Goal: Task Accomplishment & Management: Manage account settings

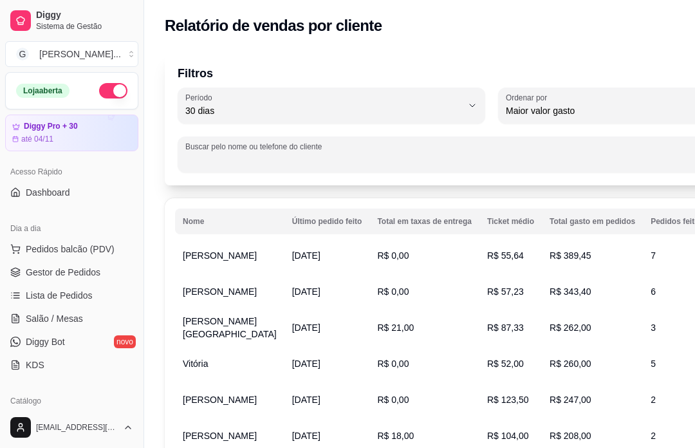
select select "30"
select select "HIGHEST_TOTAL_SPENT_WITH_ORDERS"
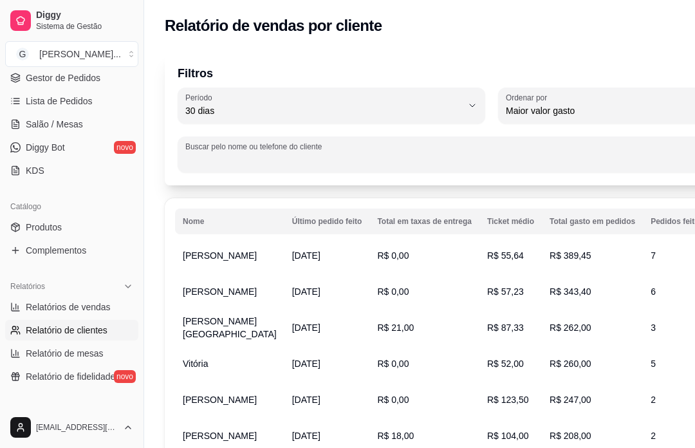
type input "1"
type input "11988276779"
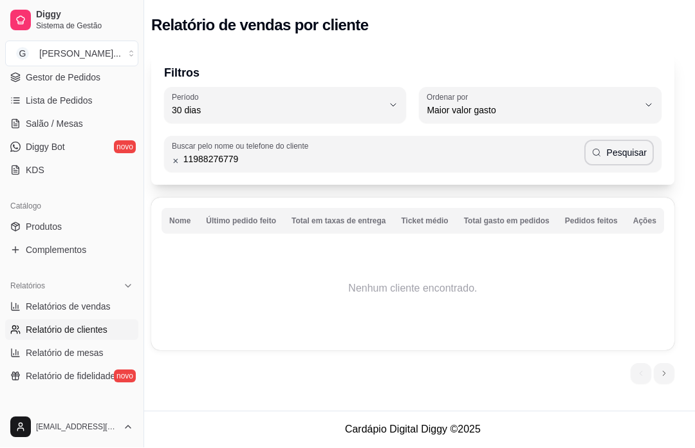
scroll to position [120, 0]
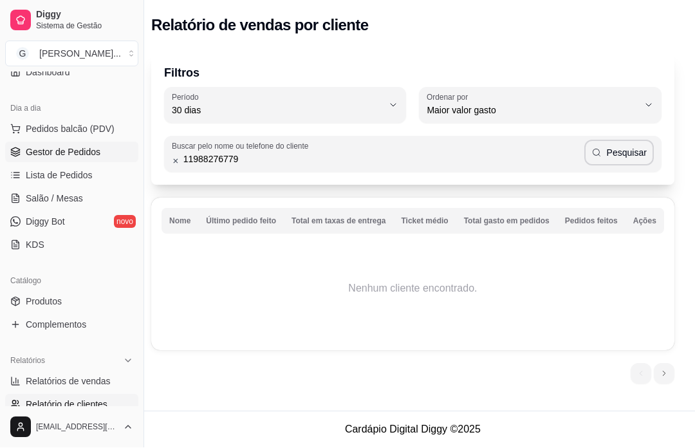
click at [106, 152] on link "Gestor de Pedidos" at bounding box center [71, 152] width 133 height 21
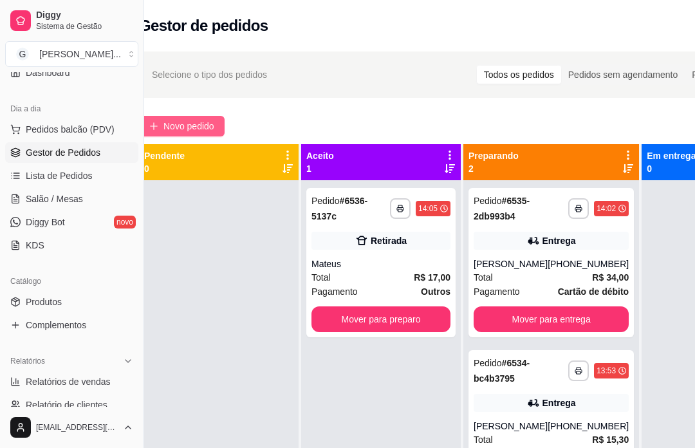
click at [224, 118] on button "Novo pedido" at bounding box center [182, 126] width 86 height 21
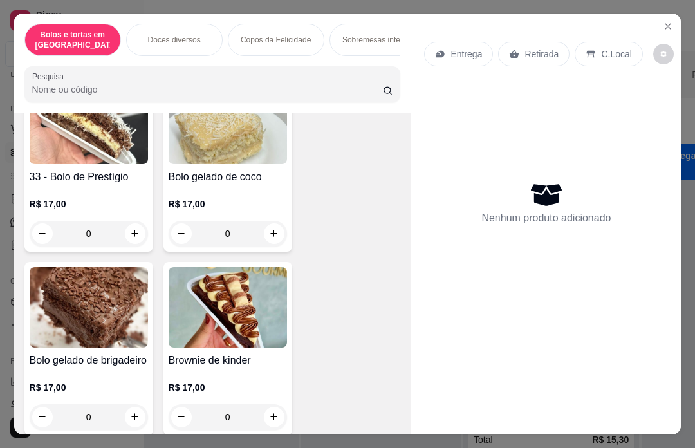
scroll to position [266, 0]
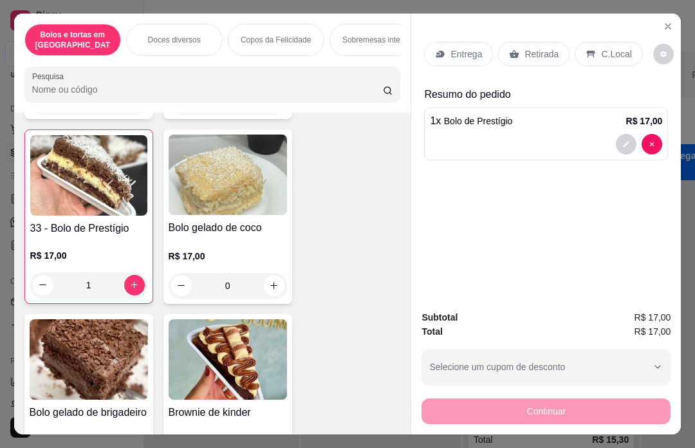
type input "1"
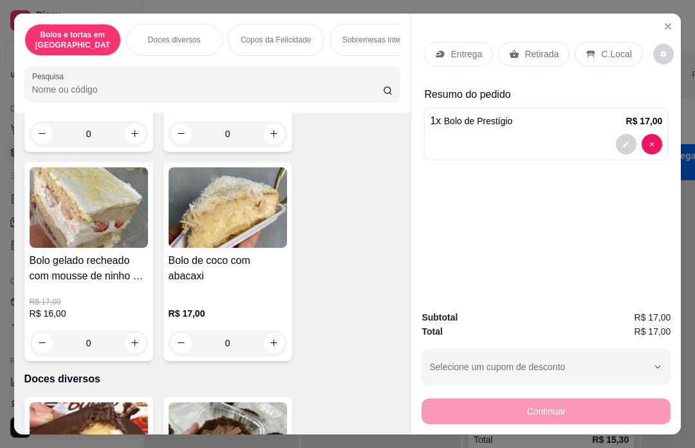
scroll to position [602, 0]
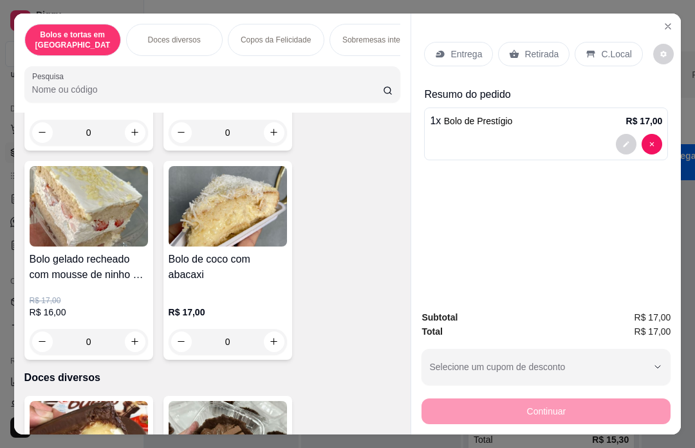
type input "1"
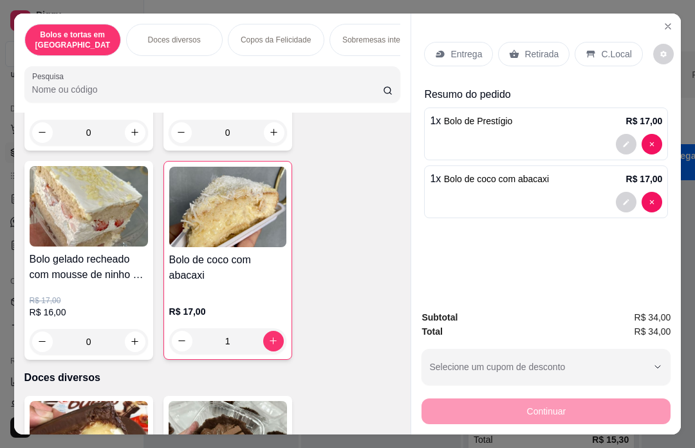
click at [560, 42] on div "Retirada" at bounding box center [533, 54] width 71 height 24
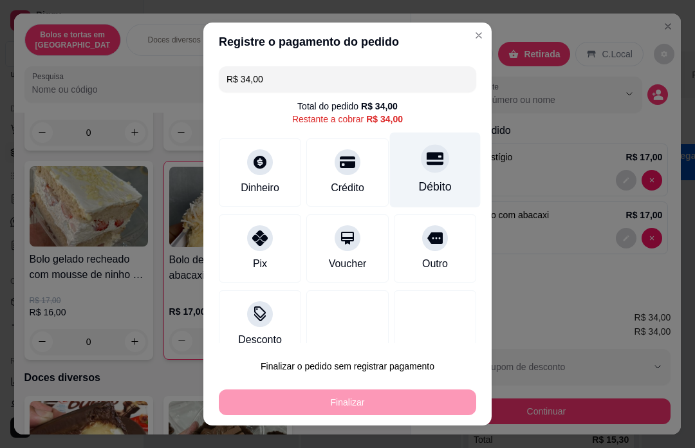
click at [446, 174] on div "Débito" at bounding box center [435, 169] width 91 height 75
type input "R$ 0,00"
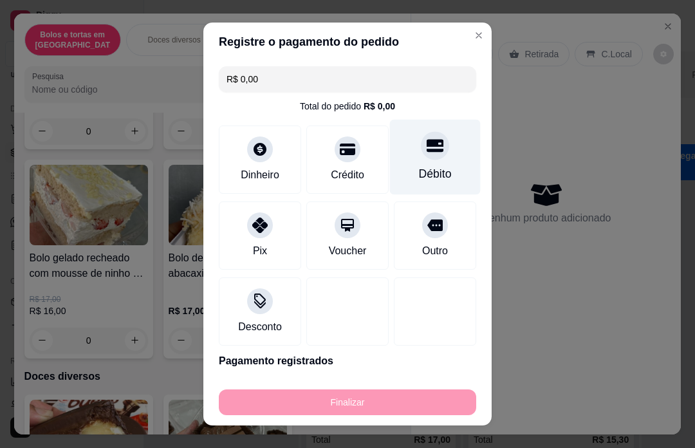
type input "0"
type input "-R$ 34,00"
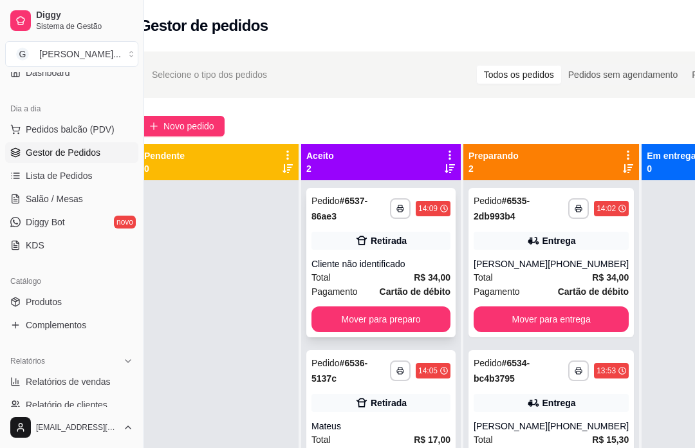
click at [428, 237] on div "Retirada" at bounding box center [380, 241] width 139 height 18
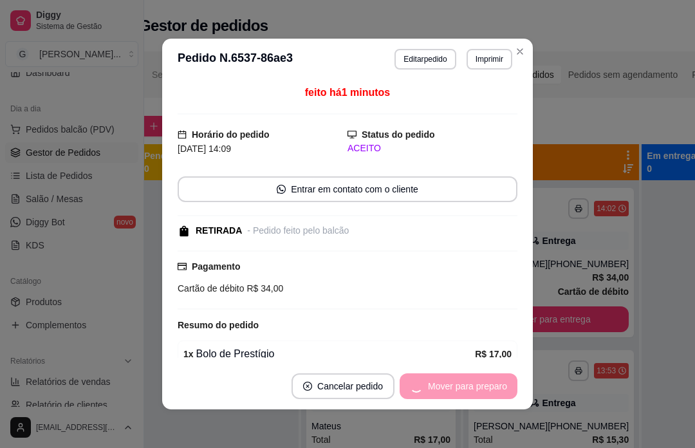
click at [475, 390] on div "Mover para preparo" at bounding box center [458, 386] width 118 height 26
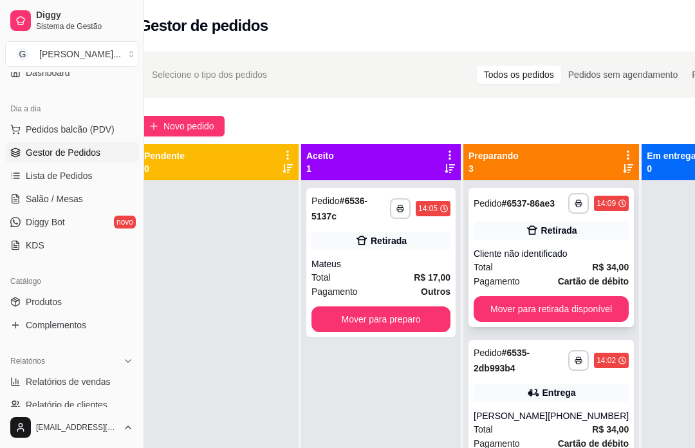
click at [570, 260] on div "Cliente não identificado" at bounding box center [550, 253] width 155 height 13
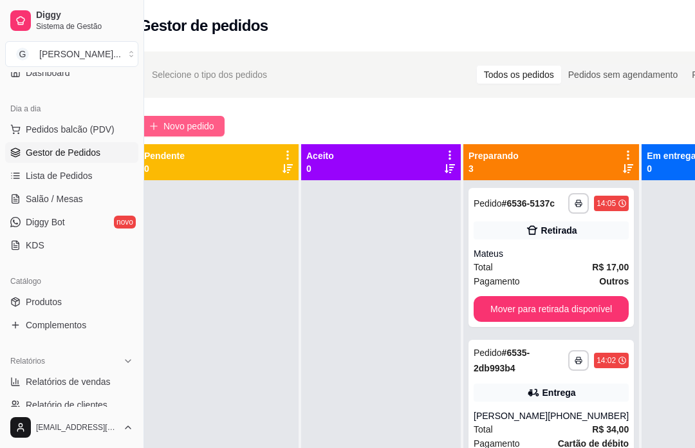
click at [203, 125] on span "Novo pedido" at bounding box center [188, 126] width 51 height 14
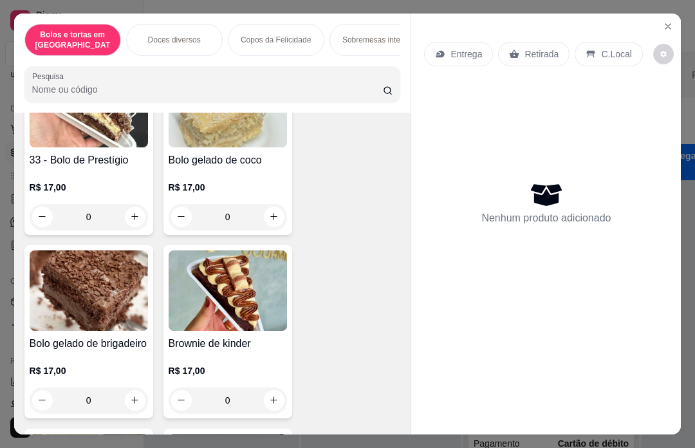
scroll to position [334, 0]
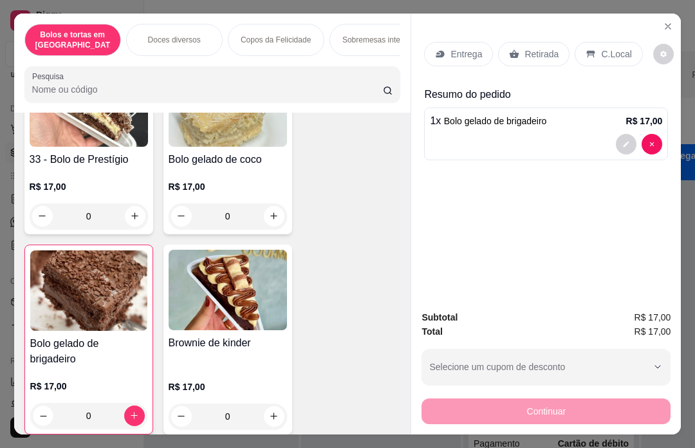
click at [47, 405] on button "decrease-product-quantity" at bounding box center [43, 415] width 20 height 20
type input "1"
click at [536, 48] on p "Retirada" at bounding box center [541, 54] width 34 height 13
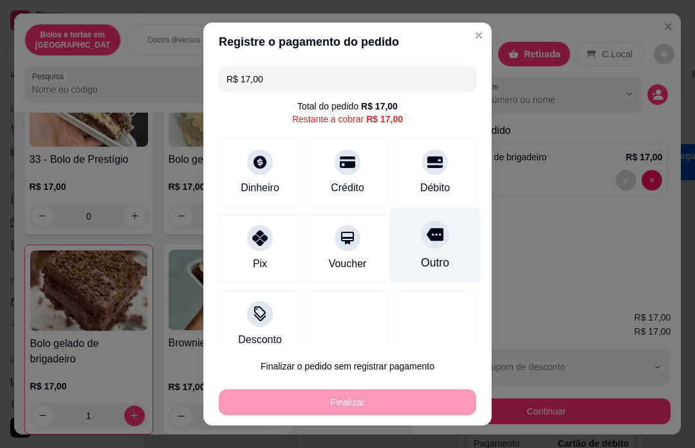
click at [441, 239] on icon at bounding box center [434, 234] width 17 height 13
type input "R$ 0,00"
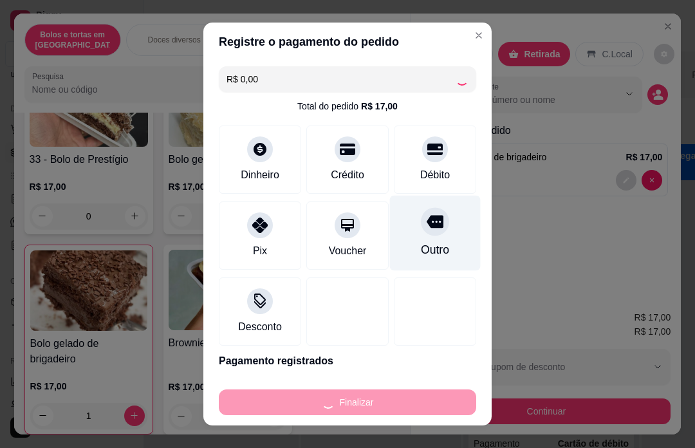
type input "0"
type input "-R$ 17,00"
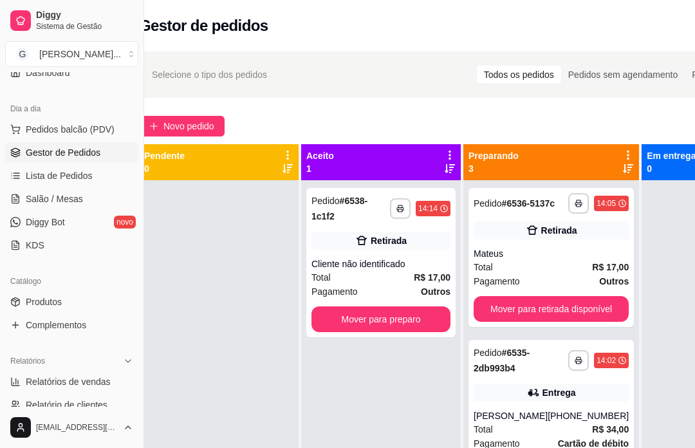
click at [607, 271] on span "R$ 17,00" at bounding box center [610, 267] width 37 height 14
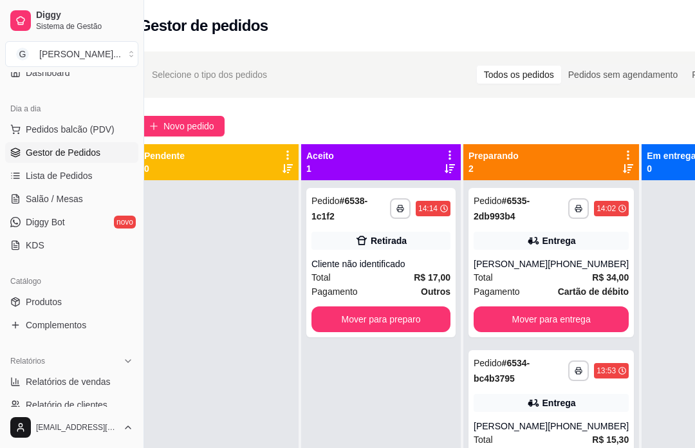
click at [403, 291] on div "Pagamento Outros" at bounding box center [380, 291] width 139 height 14
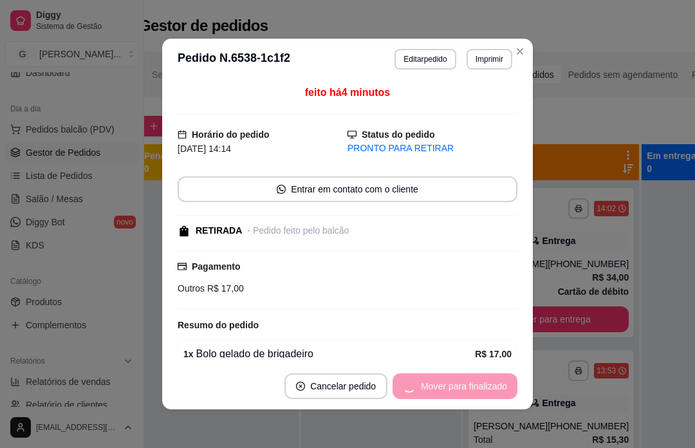
click at [397, 444] on div at bounding box center [380, 404] width 159 height 448
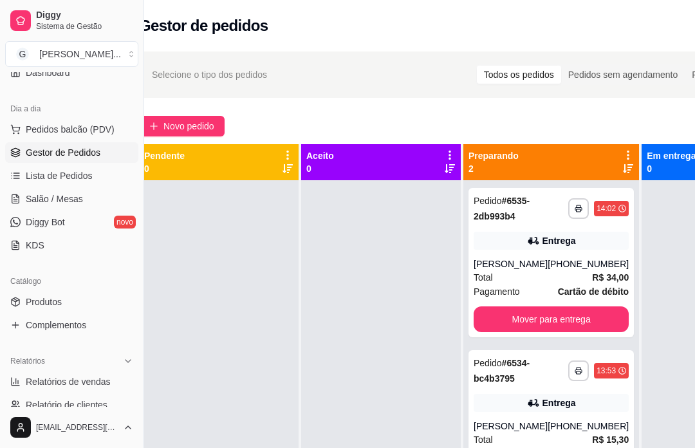
click at [556, 253] on div "**********" at bounding box center [550, 262] width 165 height 149
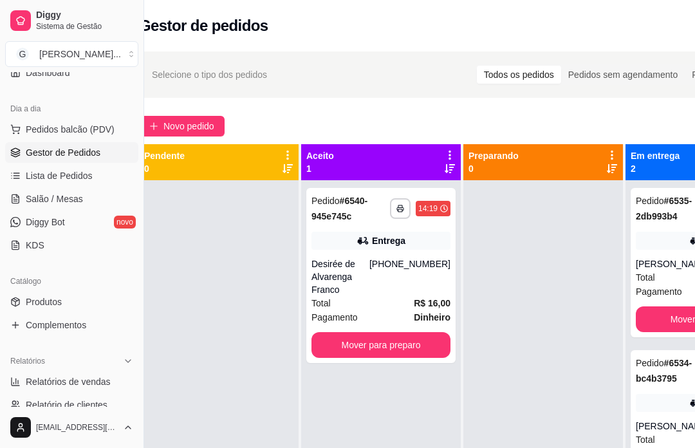
click at [396, 347] on div "Mover para preparo" at bounding box center [380, 345] width 139 height 26
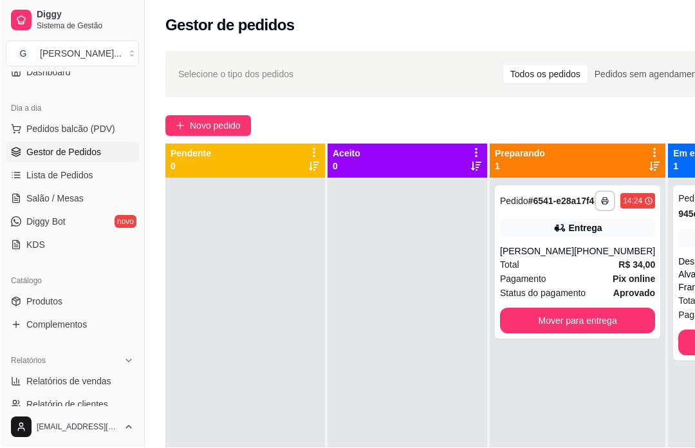
click at [238, 123] on span "Novo pedido" at bounding box center [214, 126] width 51 height 14
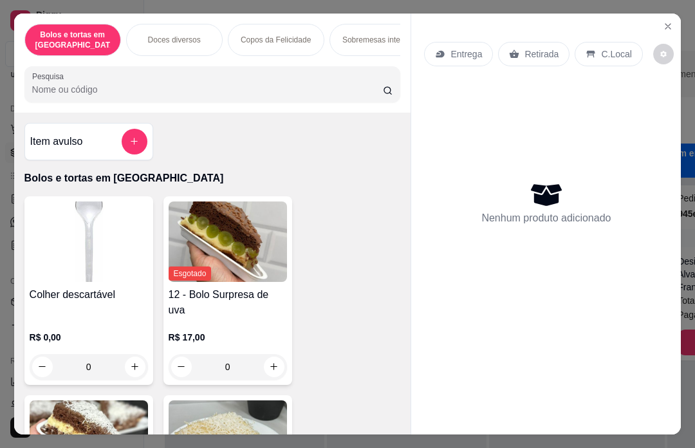
click at [550, 48] on p "Retirada" at bounding box center [541, 54] width 34 height 13
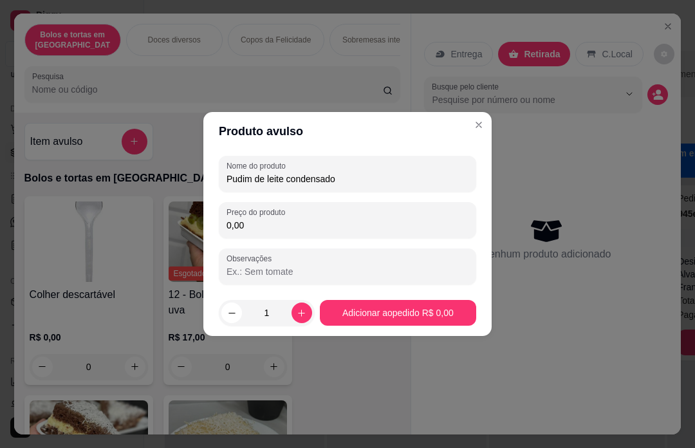
type input "Pudim de leite condensado"
click at [347, 230] on input "0,00" at bounding box center [347, 225] width 242 height 13
type input "58,00"
type input "2"
click at [304, 311] on icon "increase-product-quantity" at bounding box center [301, 313] width 10 height 10
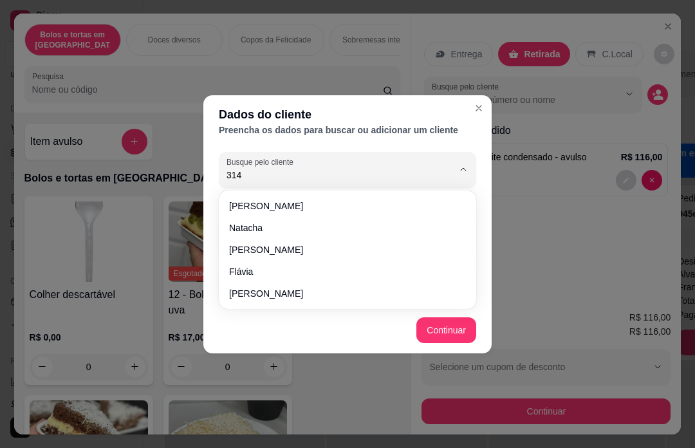
type input "3149"
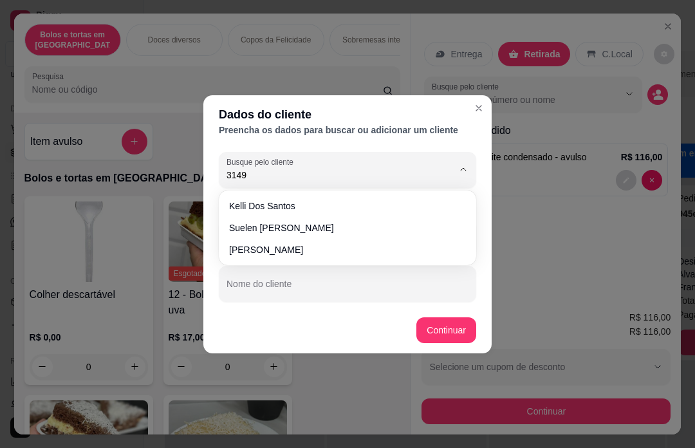
type input "[PHONE_NUMBER]"
type input "Suelen [PERSON_NAME]"
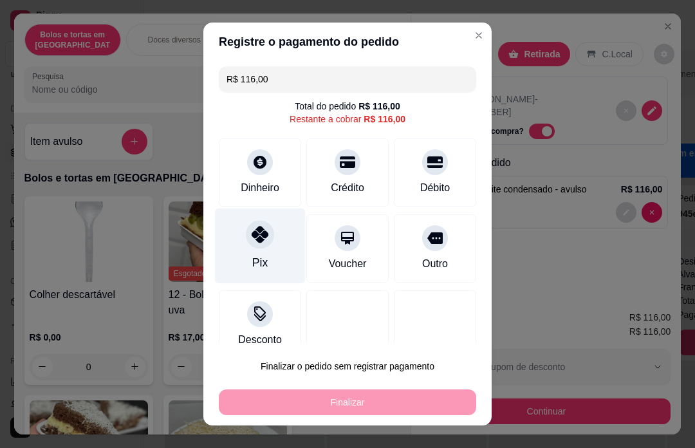
click at [259, 236] on icon at bounding box center [259, 234] width 17 height 17
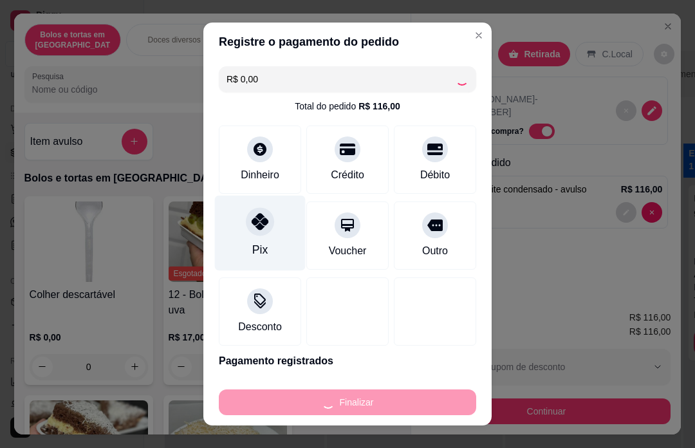
type input "-R$ 116,00"
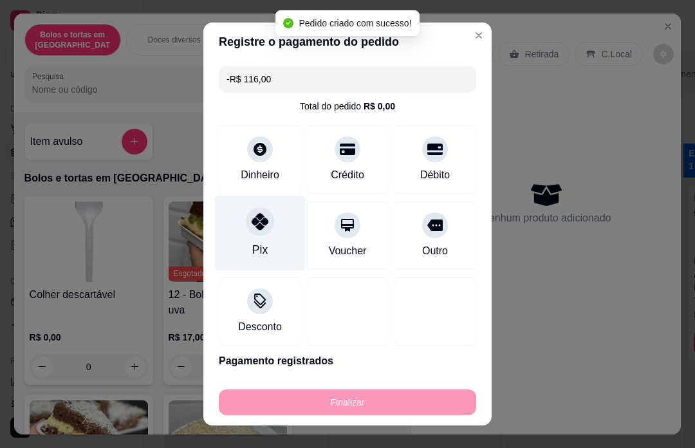
scroll to position [1, 0]
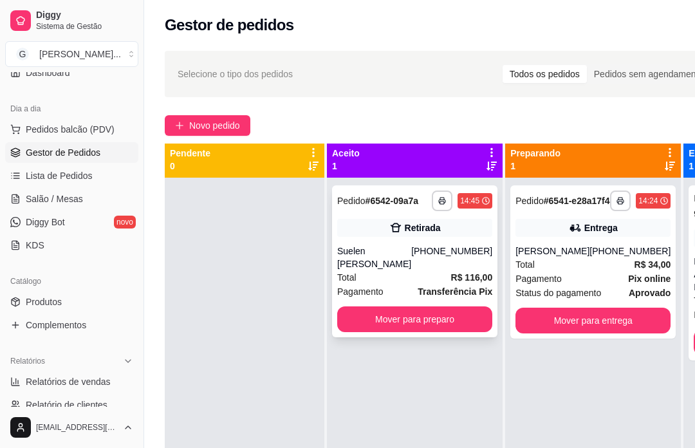
click at [451, 282] on strong "R$ 116,00" at bounding box center [472, 277] width 42 height 10
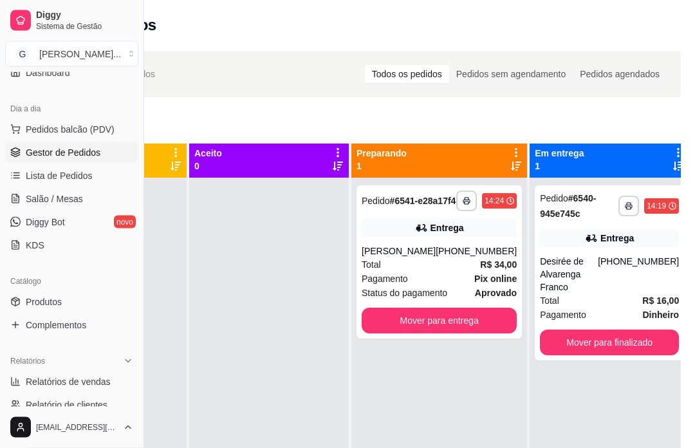
scroll to position [1, 138]
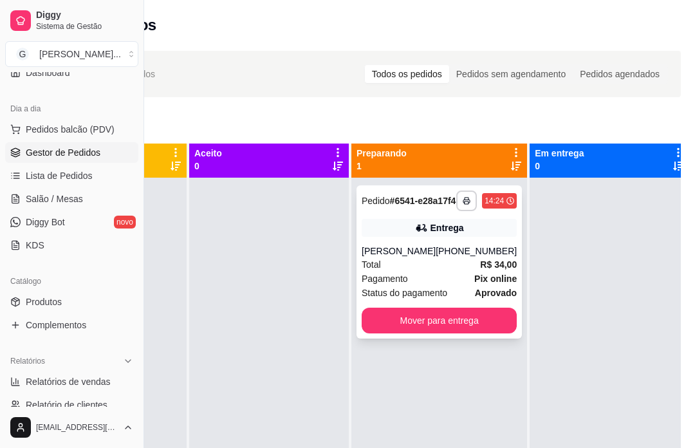
click at [480, 269] on strong "R$ 34,00" at bounding box center [498, 264] width 37 height 10
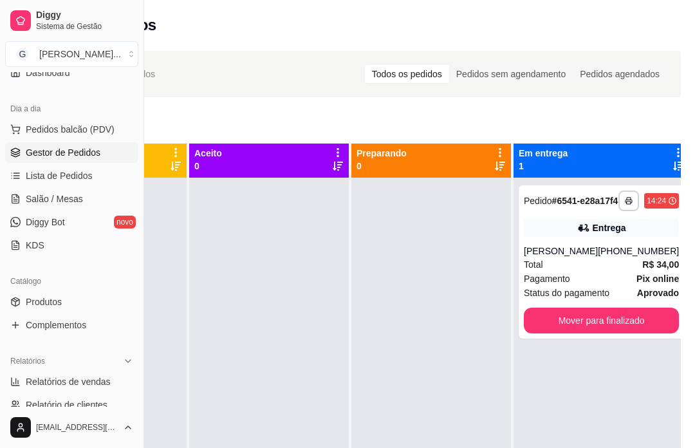
scroll to position [0, 0]
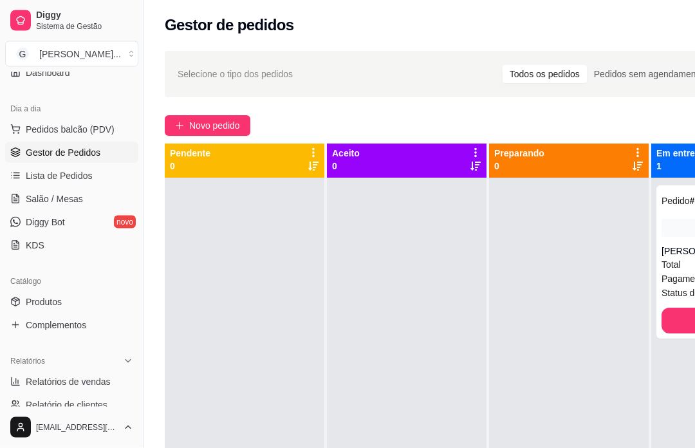
click at [244, 127] on button "Novo pedido" at bounding box center [208, 126] width 86 height 21
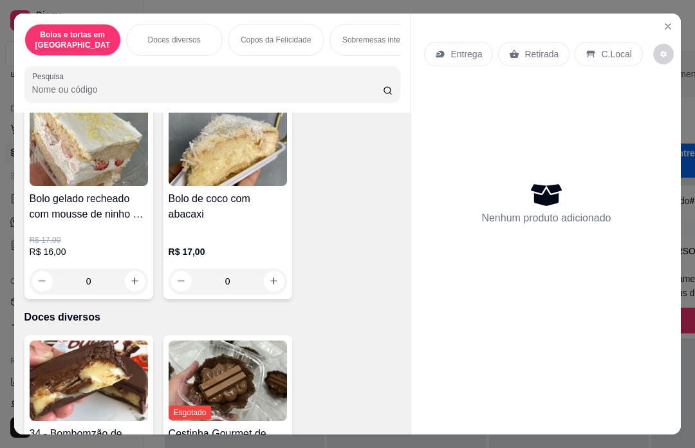
scroll to position [671, 0]
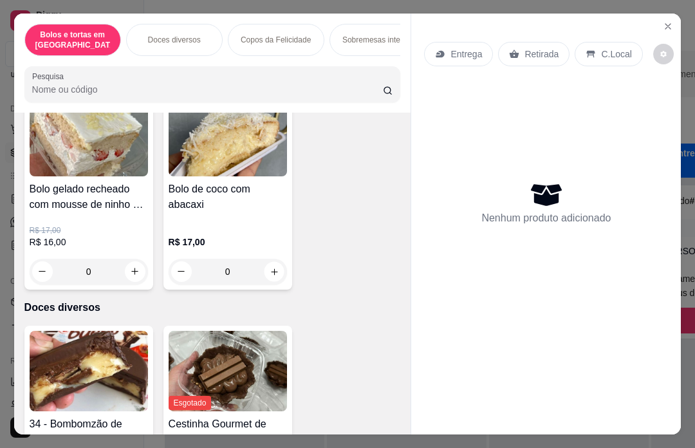
type input "1"
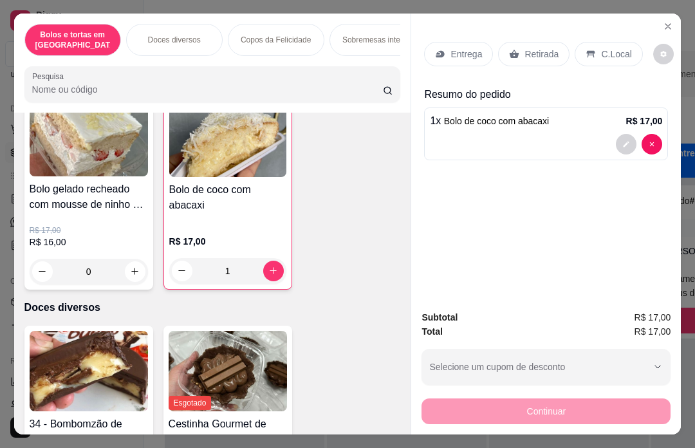
click at [558, 48] on p "Retirada" at bounding box center [541, 54] width 34 height 13
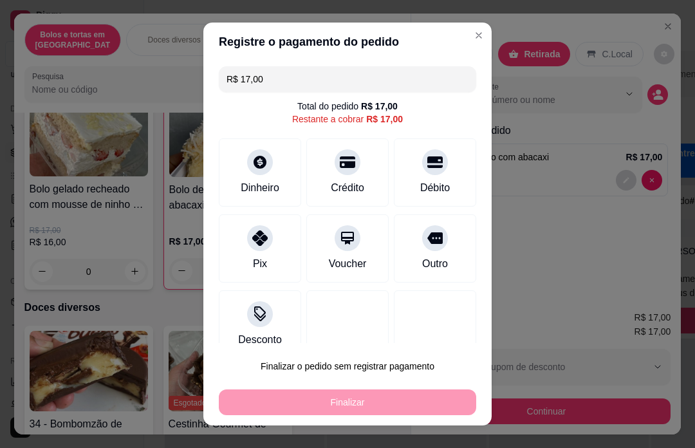
click at [446, 173] on div "Débito" at bounding box center [435, 172] width 82 height 68
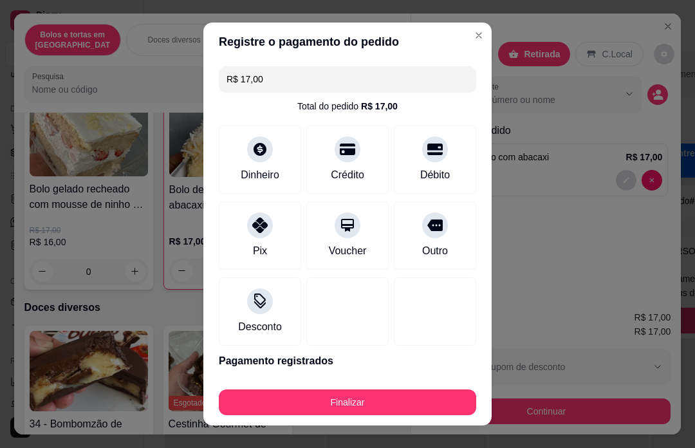
type input "R$ 0,00"
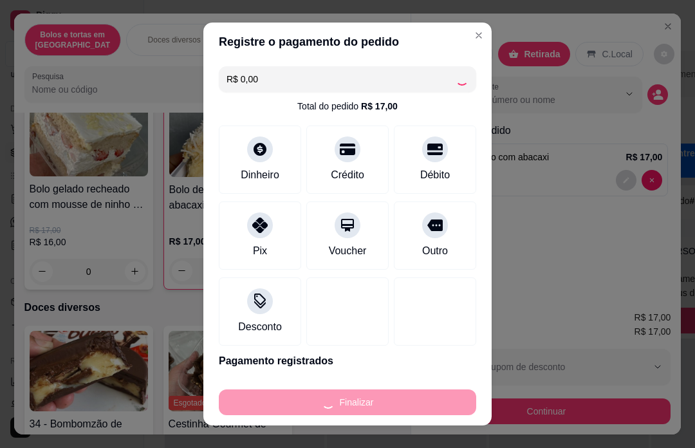
click at [408, 410] on div "Finalizar" at bounding box center [347, 402] width 257 height 26
type input "0"
type input "-R$ 17,00"
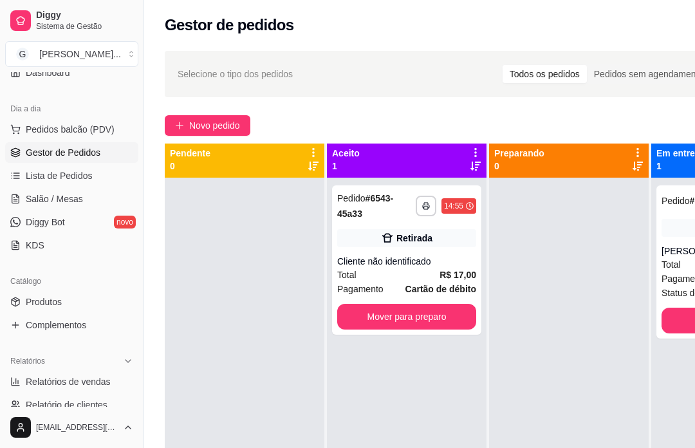
click at [425, 275] on div "Total R$ 17,00" at bounding box center [406, 275] width 139 height 14
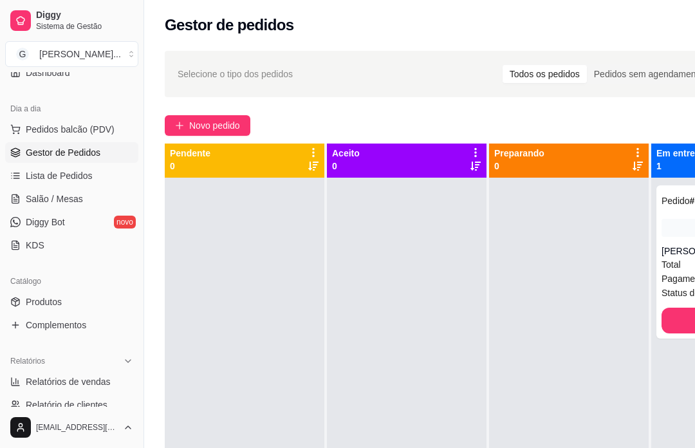
click at [600, 352] on div at bounding box center [568, 401] width 159 height 448
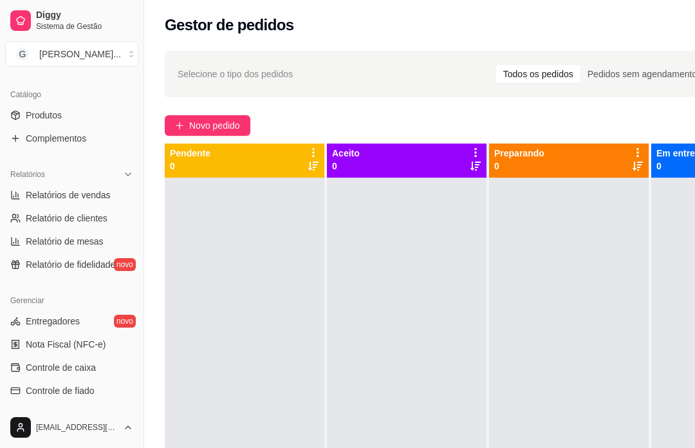
scroll to position [304, 0]
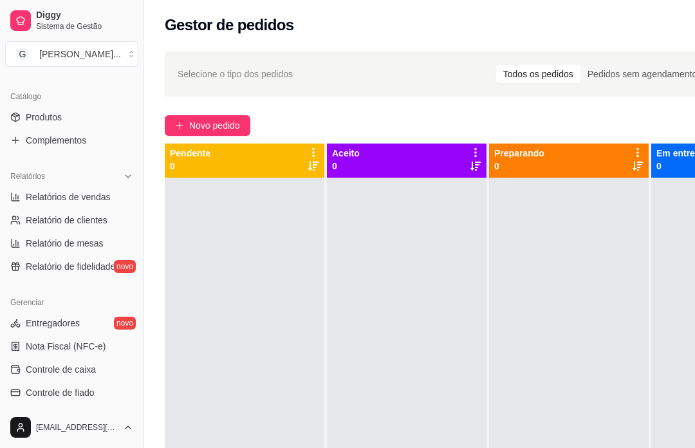
click at [115, 219] on link "Relatório de clientes" at bounding box center [71, 220] width 133 height 21
select select "30"
select select "HIGHEST_TOTAL_SPENT_WITH_ORDERS"
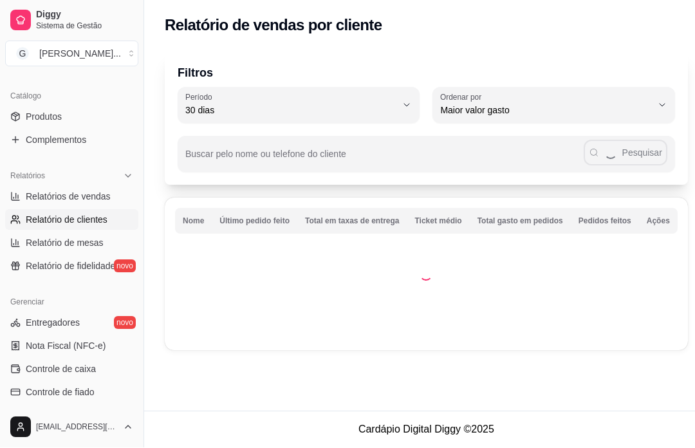
scroll to position [0, 26]
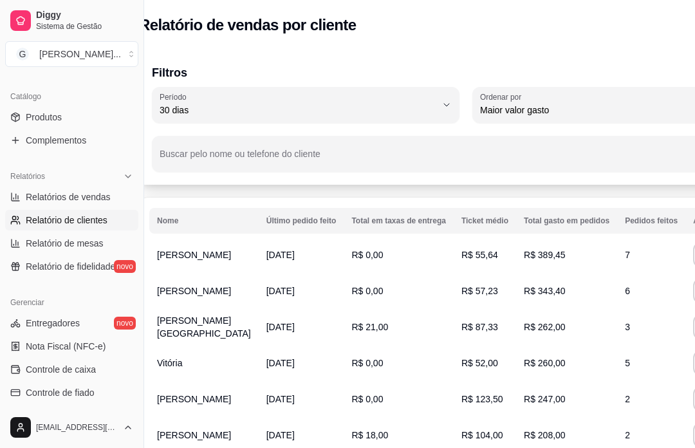
click at [82, 206] on link "Relatórios de vendas" at bounding box center [71, 196] width 133 height 21
select select "ALL"
select select "0"
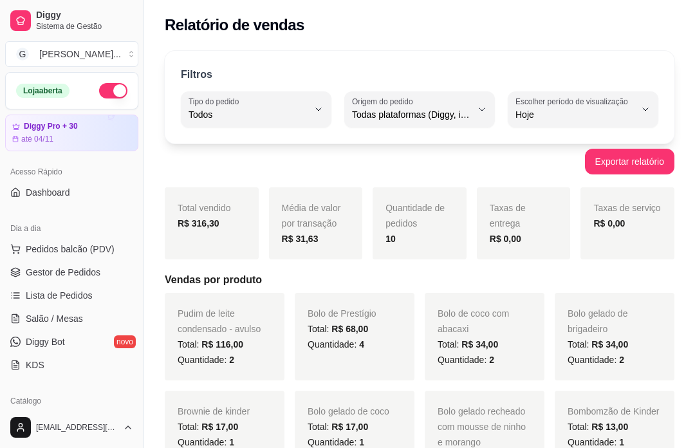
click at [105, 273] on link "Gestor de Pedidos" at bounding box center [71, 272] width 133 height 21
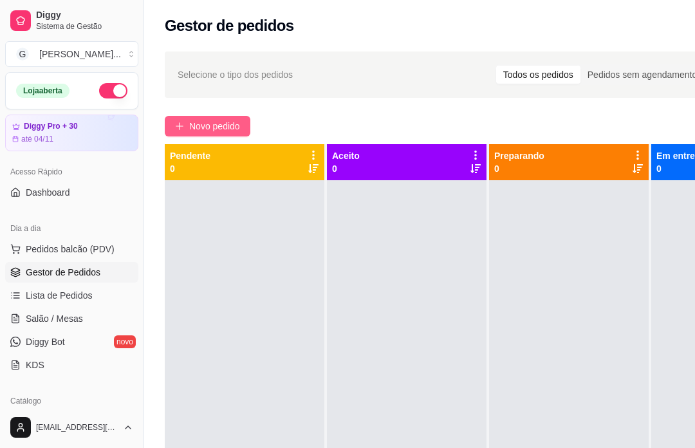
click at [233, 127] on span "Novo pedido" at bounding box center [214, 126] width 51 height 14
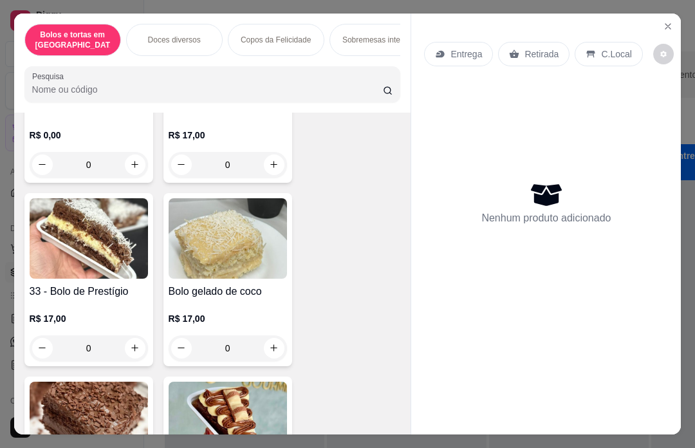
scroll to position [241, 0]
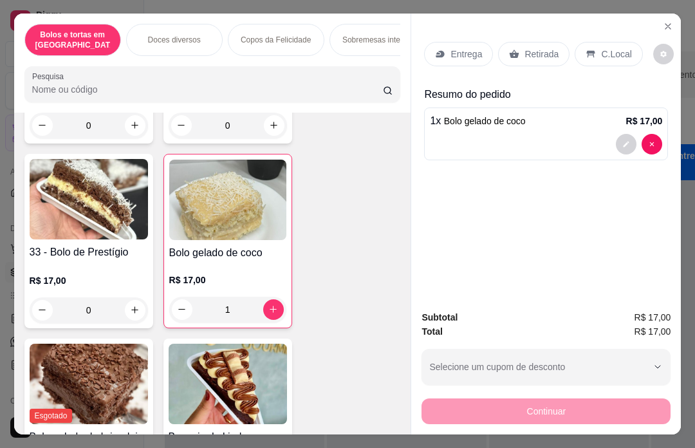
type input "1"
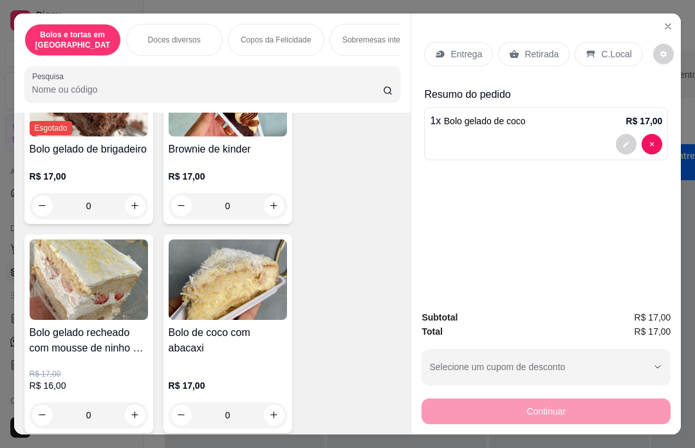
scroll to position [531, 0]
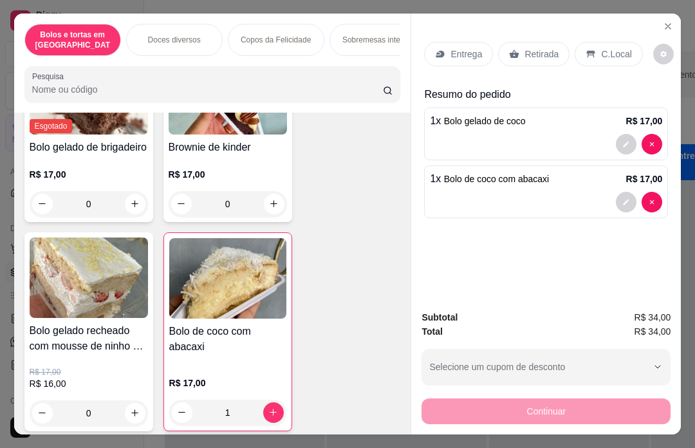
type input "1"
click at [549, 48] on p "Retirada" at bounding box center [541, 54] width 34 height 13
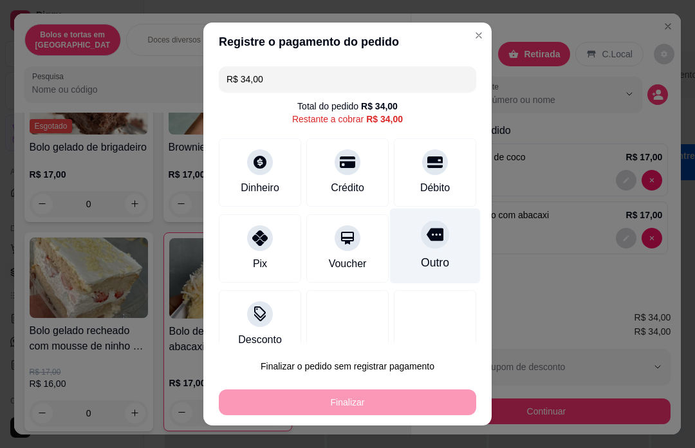
click at [428, 238] on icon at bounding box center [434, 234] width 17 height 17
type input "R$ 0,00"
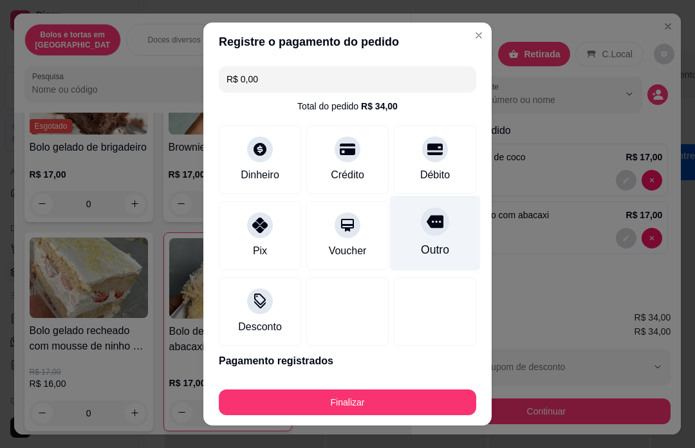
click at [422, 401] on div "Finalizar" at bounding box center [347, 402] width 257 height 26
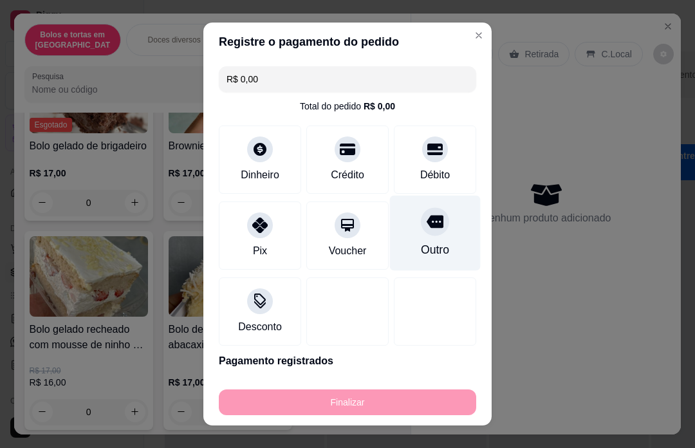
type input "0"
type input "-R$ 34,00"
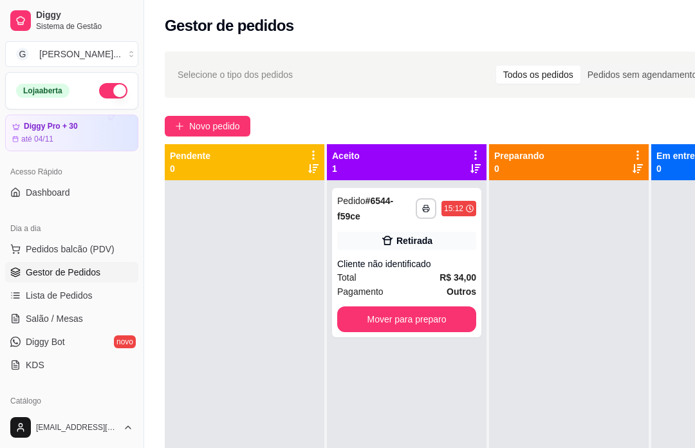
click at [446, 268] on div "Cliente não identificado" at bounding box center [406, 263] width 139 height 13
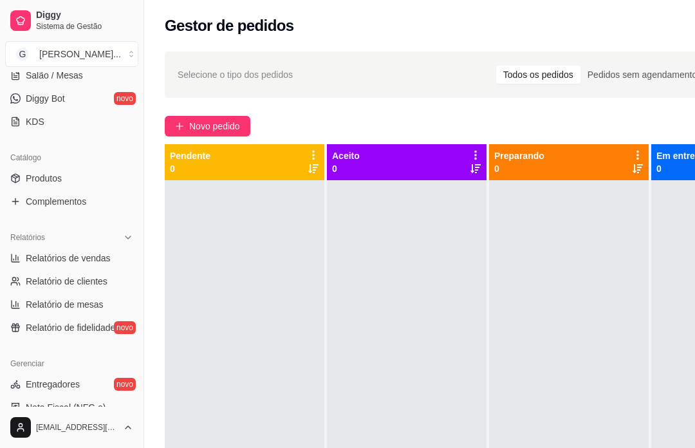
scroll to position [245, 0]
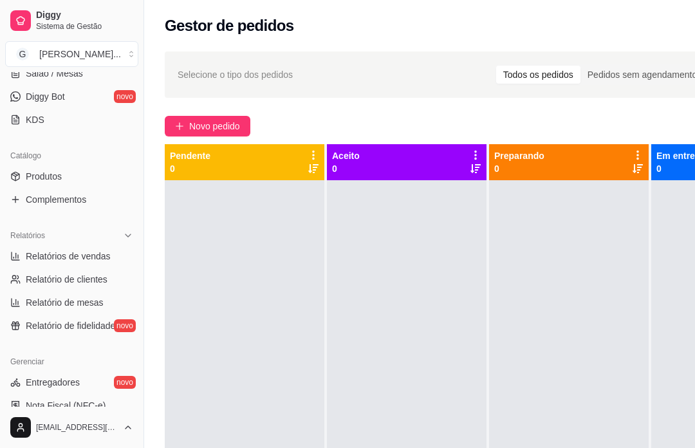
click at [109, 263] on link "Relatórios de vendas" at bounding box center [71, 256] width 133 height 21
select select "ALL"
select select "0"
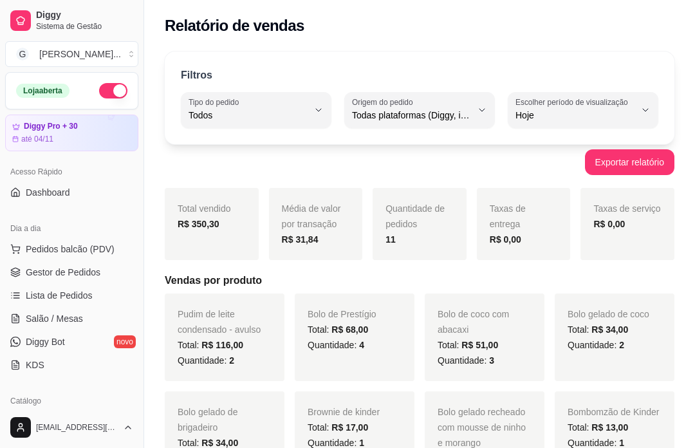
click at [116, 271] on link "Gestor de Pedidos" at bounding box center [71, 272] width 133 height 21
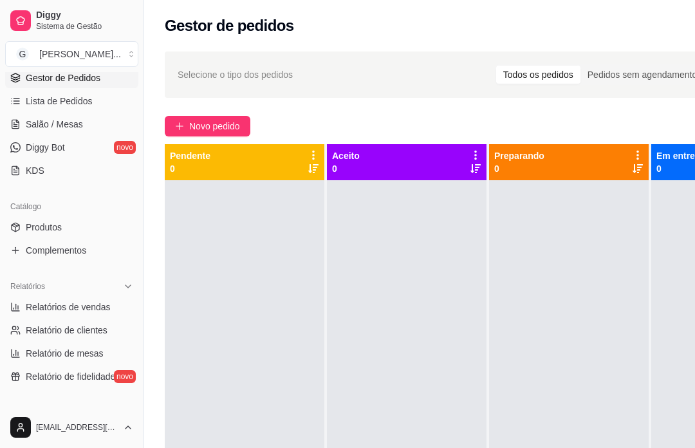
scroll to position [225, 0]
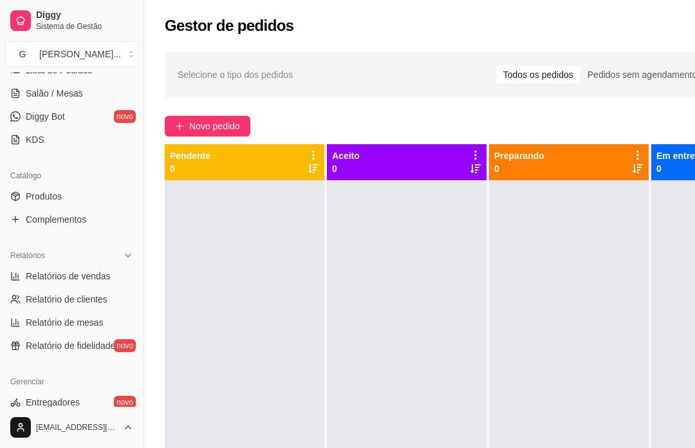
click at [75, 200] on link "Produtos" at bounding box center [71, 196] width 133 height 21
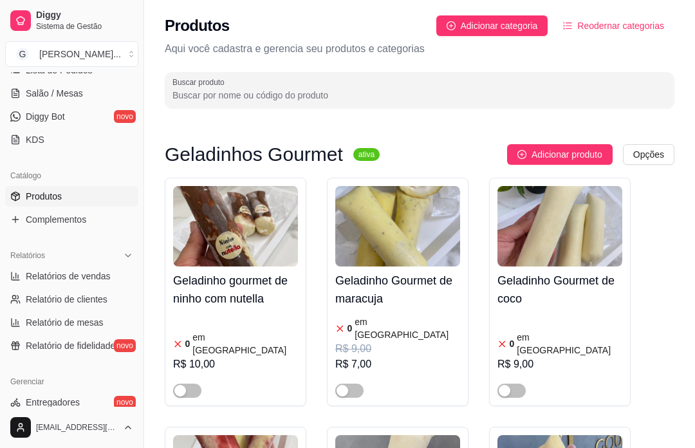
click at [343, 94] on input "Buscar produto" at bounding box center [419, 95] width 494 height 13
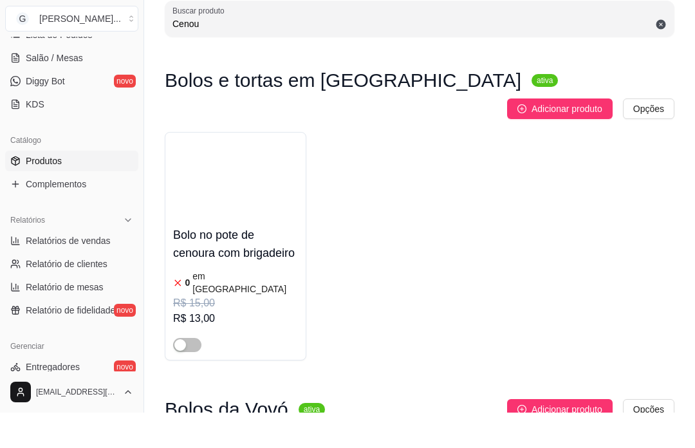
scroll to position [275, 0]
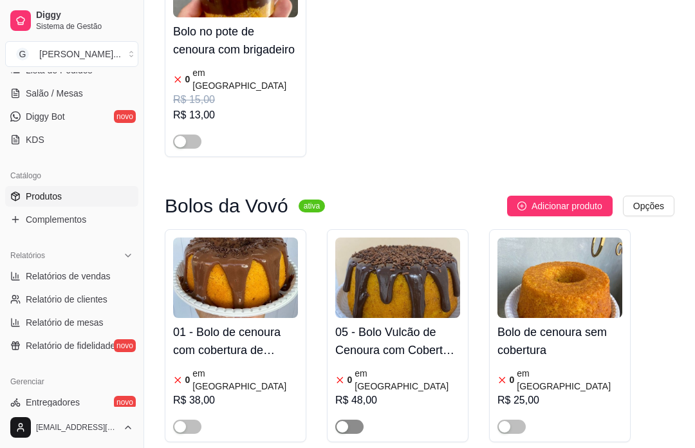
type input "Cenou"
click at [354, 419] on span "button" at bounding box center [349, 426] width 28 height 14
click at [188, 419] on span "button" at bounding box center [187, 426] width 28 height 14
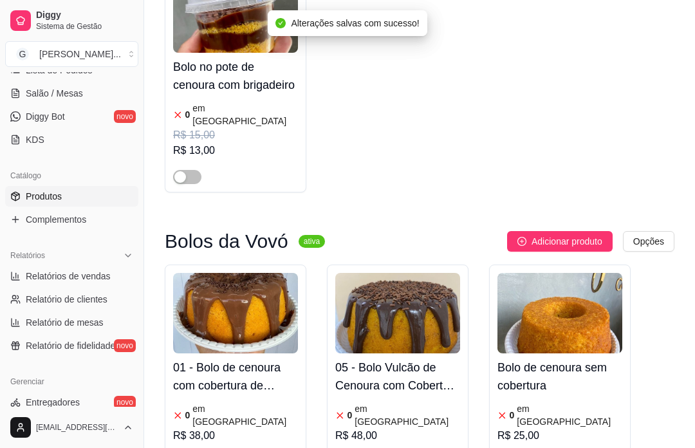
click at [278, 296] on img at bounding box center [235, 313] width 125 height 80
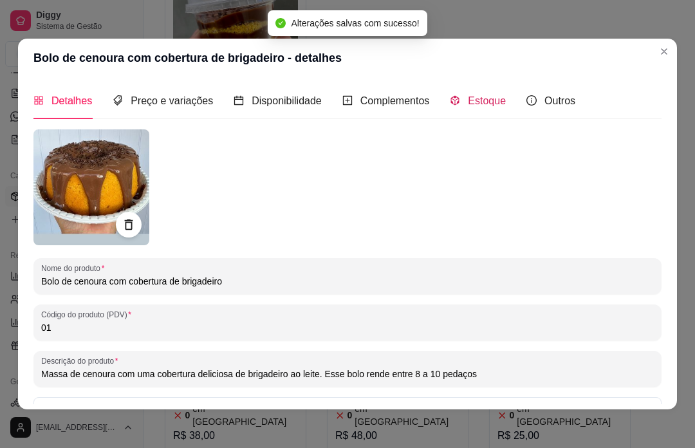
click at [482, 107] on div "Estoque" at bounding box center [478, 101] width 56 height 16
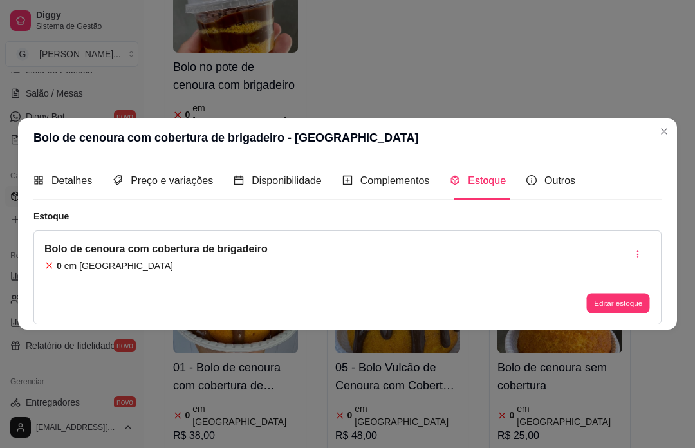
click at [612, 313] on button "Editar estoque" at bounding box center [617, 303] width 63 height 20
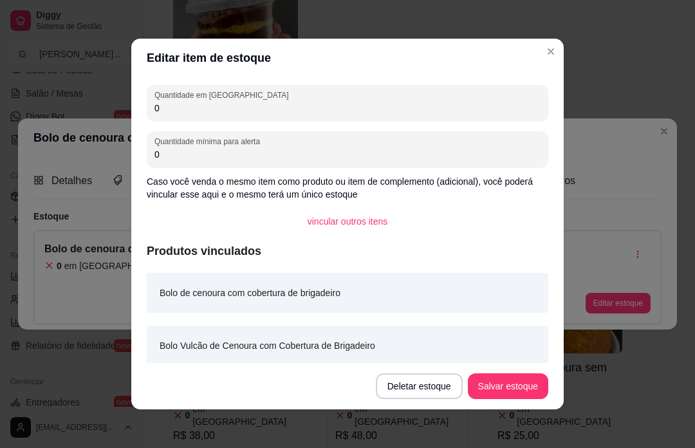
scroll to position [24, 0]
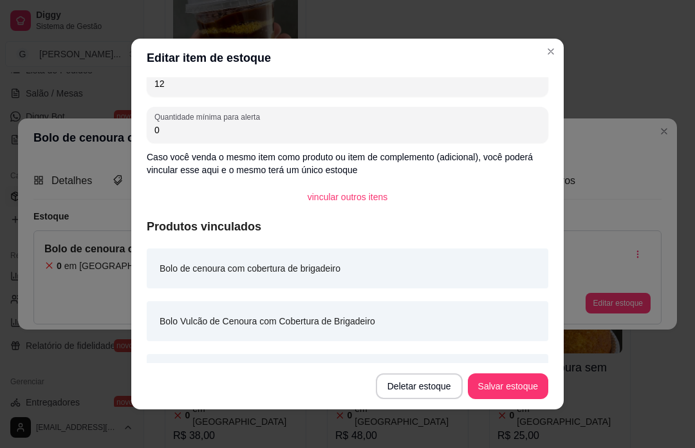
type input "12"
click at [527, 377] on button "Salvar estoque" at bounding box center [507, 386] width 78 height 25
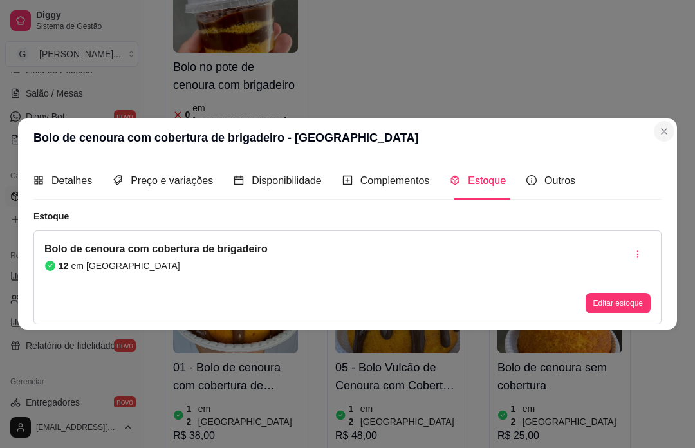
click at [668, 122] on button "Close" at bounding box center [663, 131] width 21 height 21
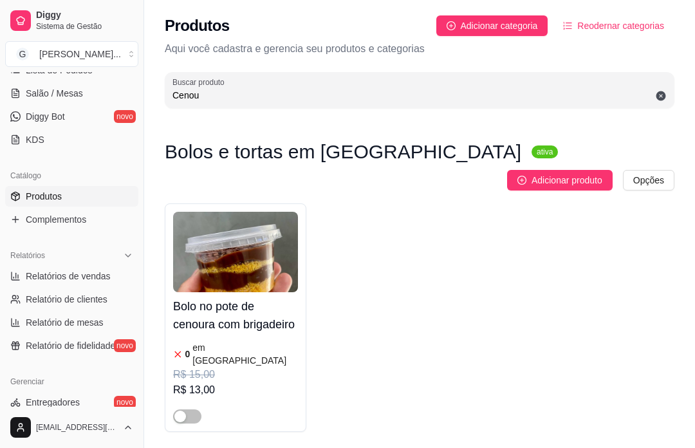
click at [668, 0] on html "Diggy Sistema de Gestão G [PERSON_NAME] ... Loja aberta Diggy Pro + 30 até 04/1…" at bounding box center [347, 224] width 695 height 448
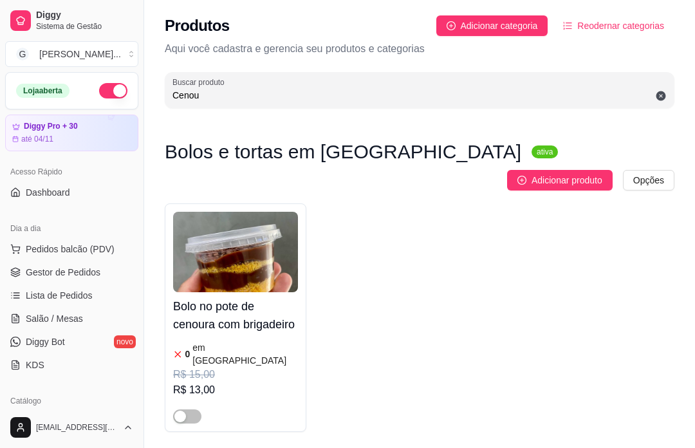
scroll to position [0, 0]
click at [108, 276] on link "Gestor de Pedidos" at bounding box center [71, 272] width 133 height 21
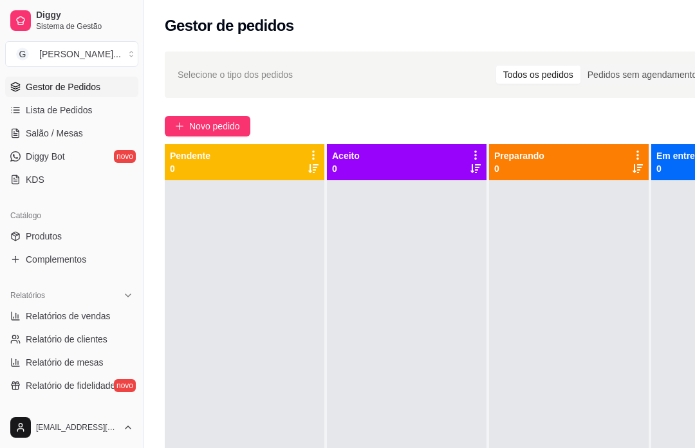
scroll to position [193, 0]
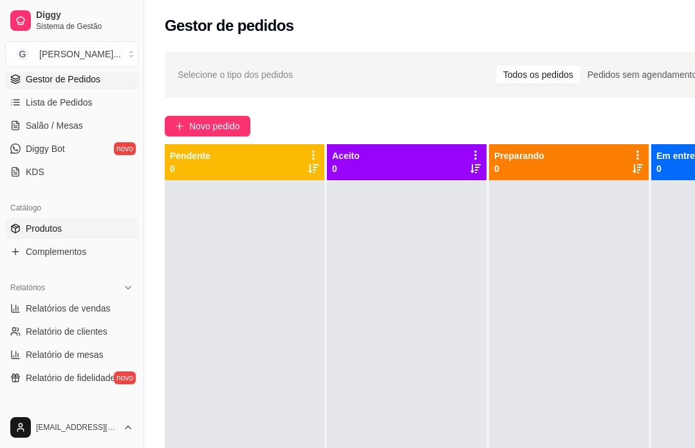
click at [81, 226] on link "Produtos" at bounding box center [71, 228] width 133 height 21
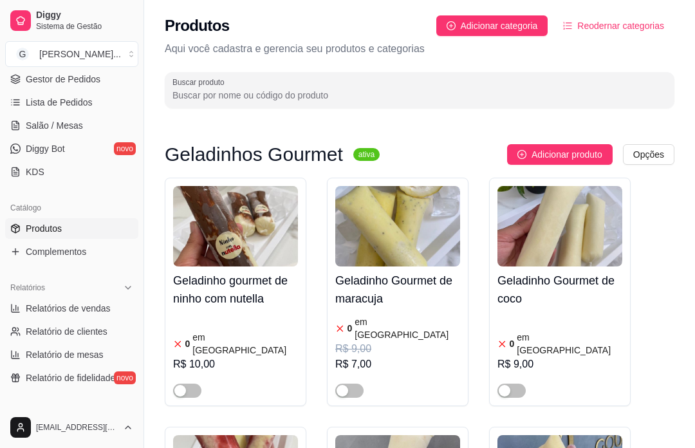
click at [329, 96] on input "Buscar produto" at bounding box center [419, 95] width 494 height 13
type input "P"
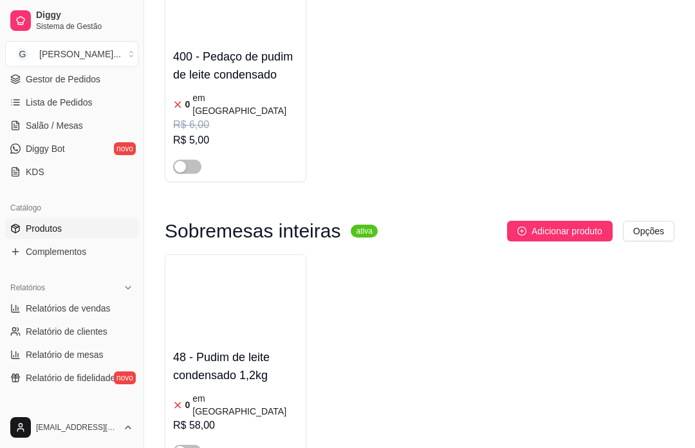
scroll to position [547, 0]
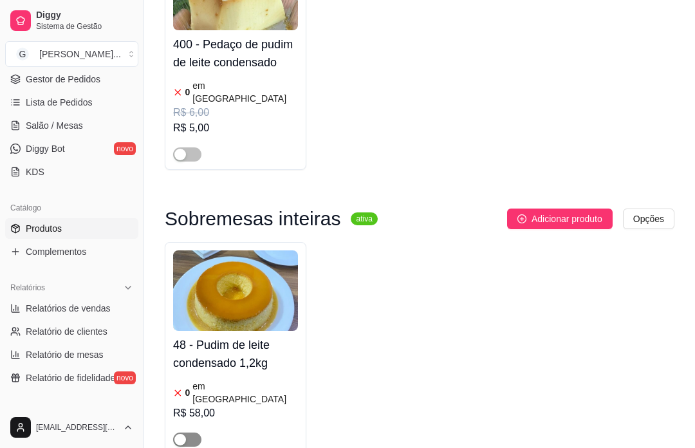
type input "Pudim"
click at [190, 432] on span "button" at bounding box center [187, 439] width 28 height 14
click at [267, 313] on img at bounding box center [235, 290] width 125 height 80
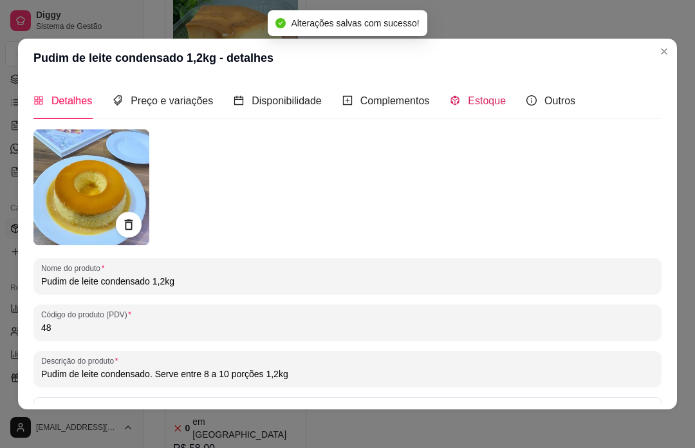
click at [489, 104] on span "Estoque" at bounding box center [487, 100] width 38 height 11
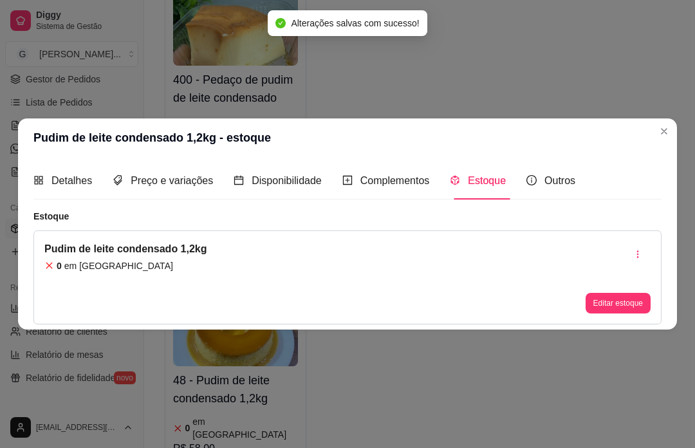
click at [624, 313] on button "Editar estoque" at bounding box center [617, 303] width 65 height 21
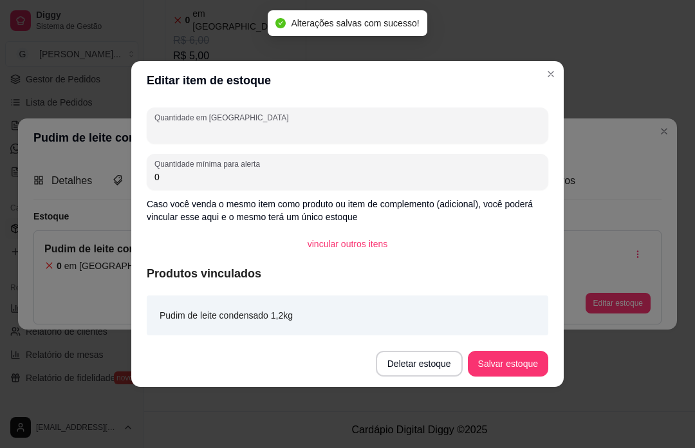
scroll to position [0, 0]
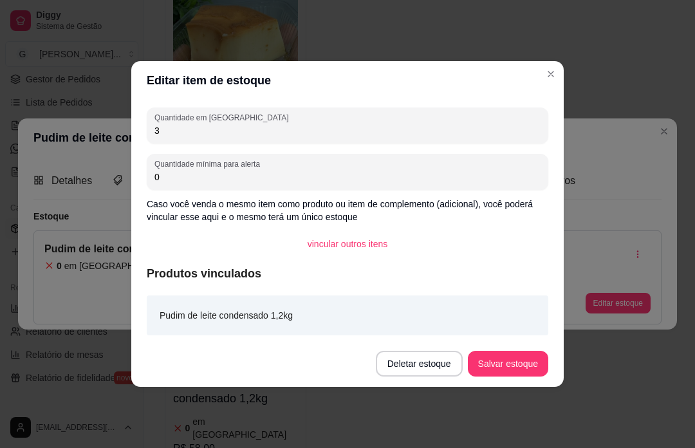
type input "3"
click at [520, 356] on button "Salvar estoque" at bounding box center [508, 363] width 80 height 26
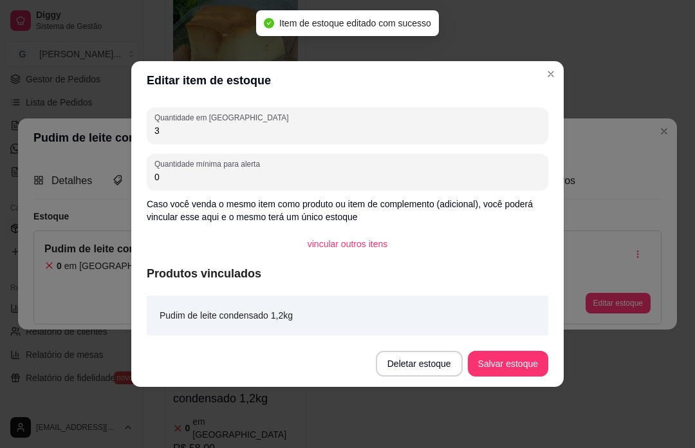
click at [623, 414] on div "Pudim de leite condensado 1,2kg - estoque Detalhes Preço e variações Disponibil…" at bounding box center [347, 224] width 695 height 448
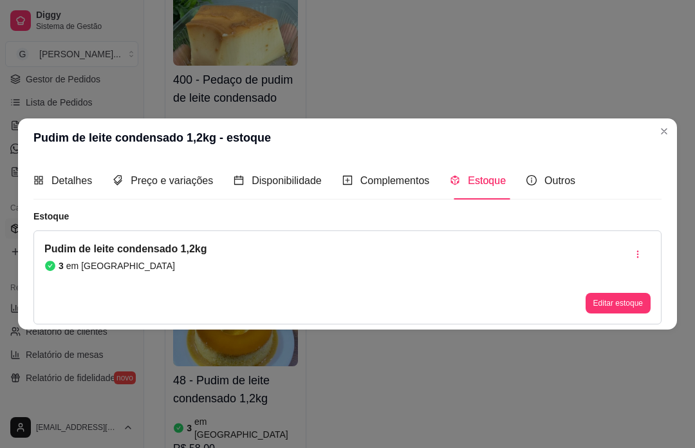
click at [671, 0] on html "Diggy Sistema de Gestão G [PERSON_NAME] ... Loja aberta Diggy Pro + 30 até 04/1…" at bounding box center [347, 224] width 695 height 448
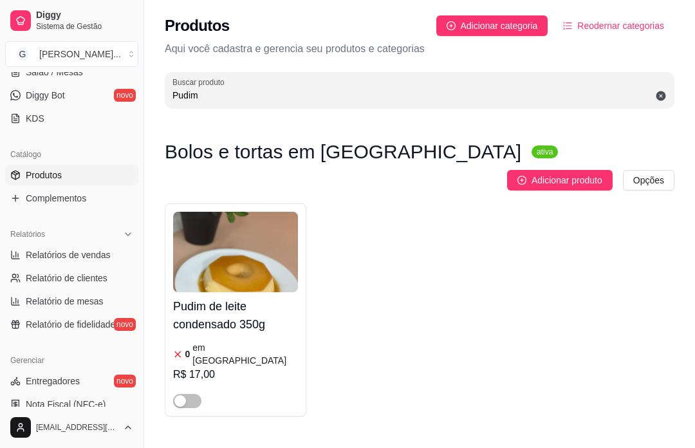
scroll to position [256, 0]
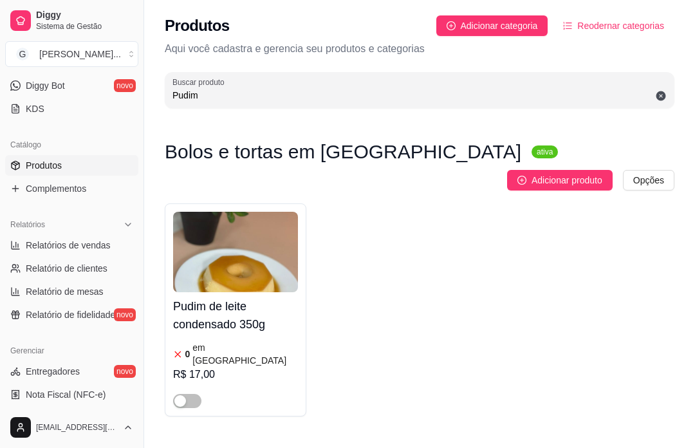
click at [111, 241] on span "Relatórios de vendas" at bounding box center [68, 245] width 85 height 13
select select "ALL"
select select "0"
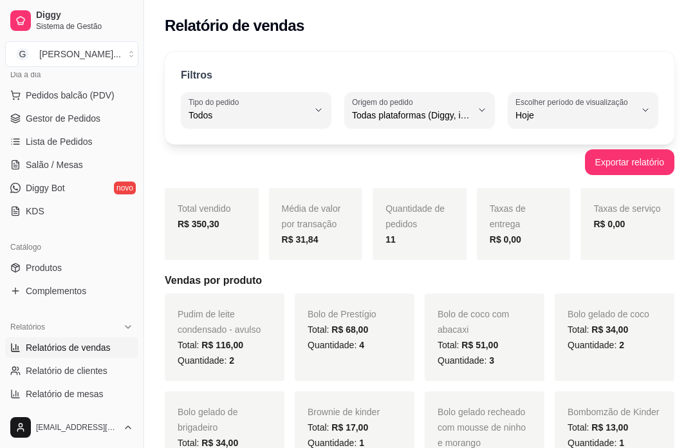
scroll to position [159, 0]
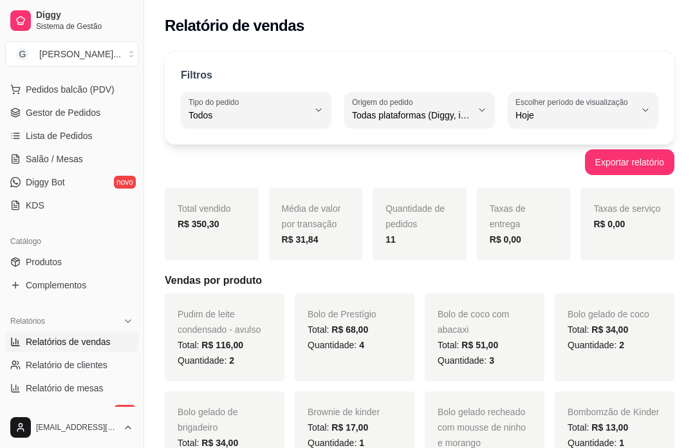
click at [92, 266] on link "Produtos" at bounding box center [71, 261] width 133 height 21
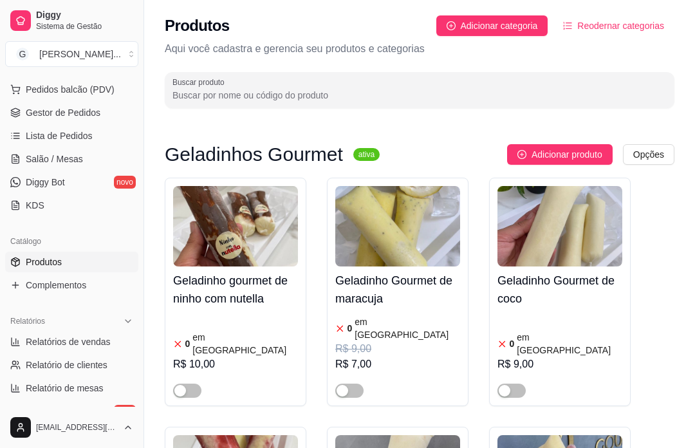
click at [100, 117] on span "Gestor de Pedidos" at bounding box center [63, 112] width 75 height 13
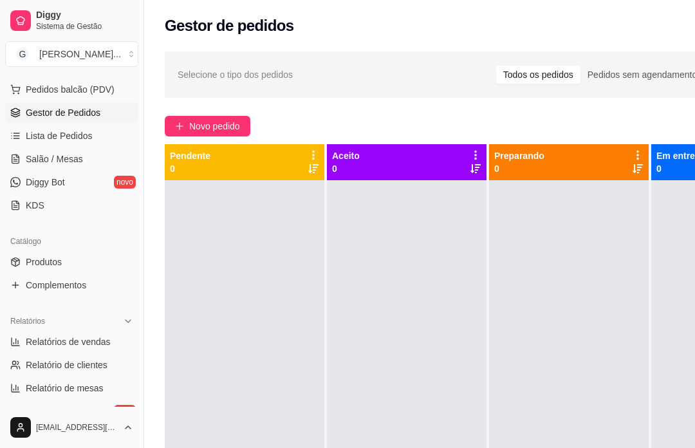
click at [230, 136] on button "Novo pedido" at bounding box center [208, 126] width 86 height 21
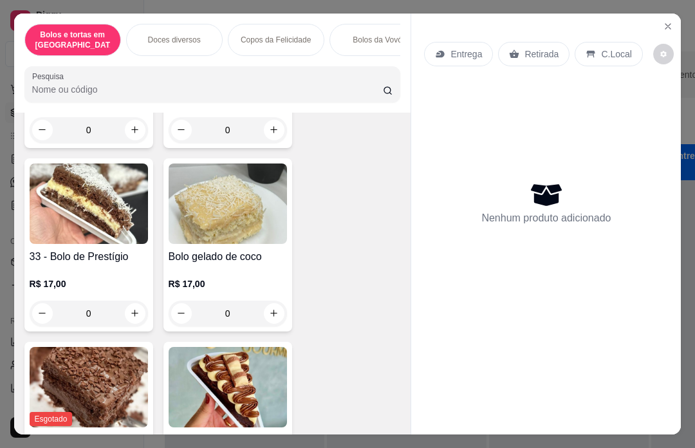
scroll to position [237, 0]
click at [670, 24] on icon "Close" at bounding box center [667, 26] width 5 height 5
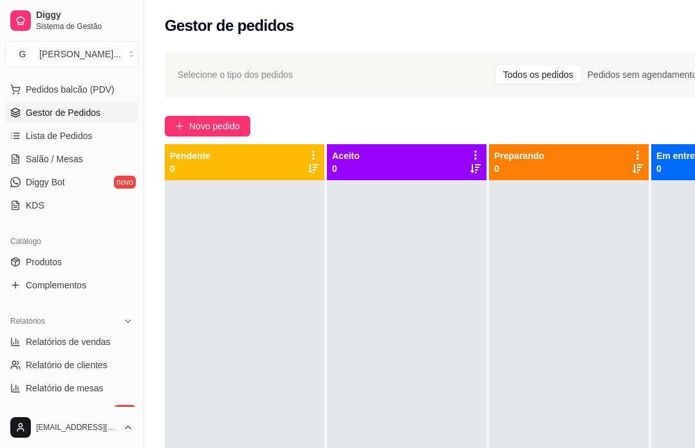
click at [111, 339] on span "Relatórios de vendas" at bounding box center [68, 341] width 85 height 13
select select "ALL"
select select "0"
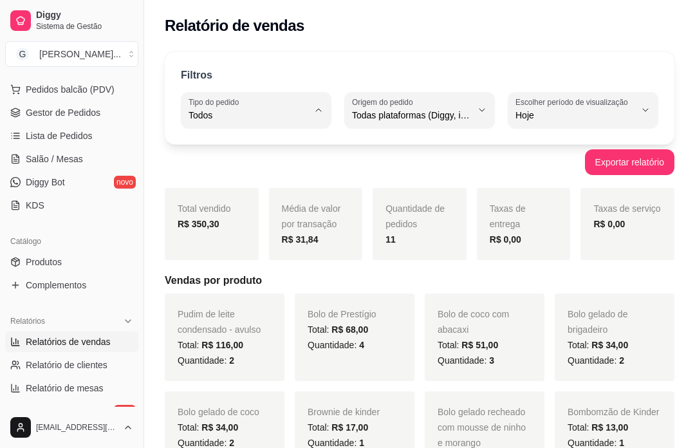
type input "DELIVERY"
select select "DELIVERY"
click at [273, 168] on span "Entrega" at bounding box center [250, 167] width 113 height 12
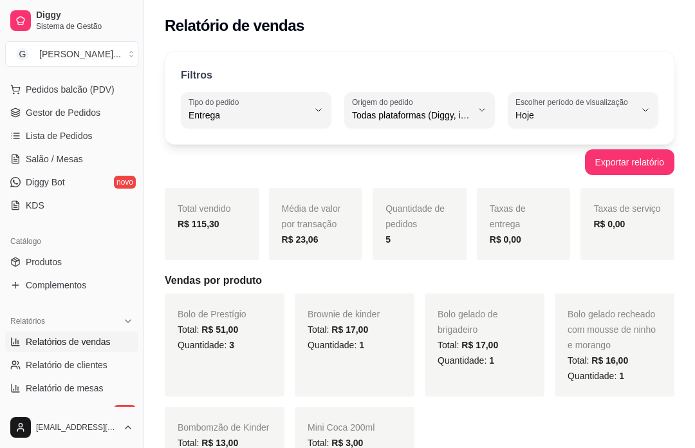
click at [109, 122] on link "Gestor de Pedidos" at bounding box center [71, 112] width 133 height 21
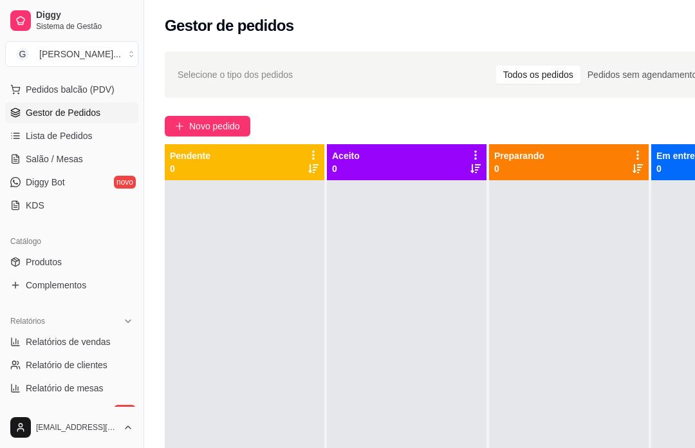
click at [243, 132] on button "Novo pedido" at bounding box center [208, 126] width 86 height 21
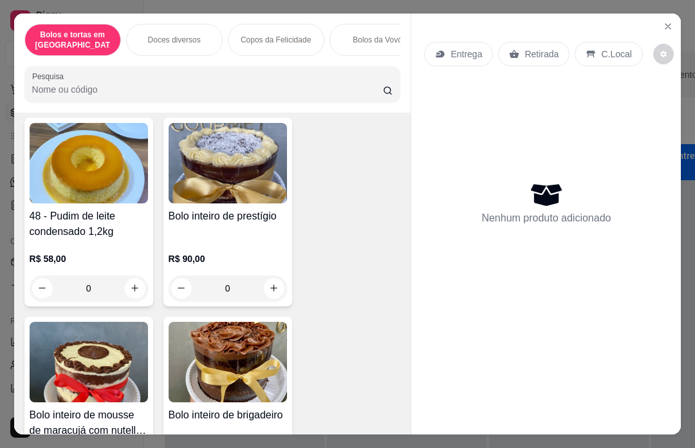
scroll to position [1808, 0]
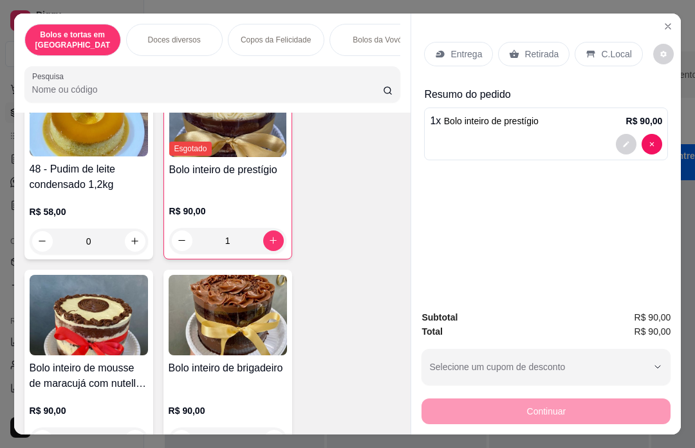
type input "1"
click at [549, 48] on p "Retirada" at bounding box center [541, 54] width 34 height 13
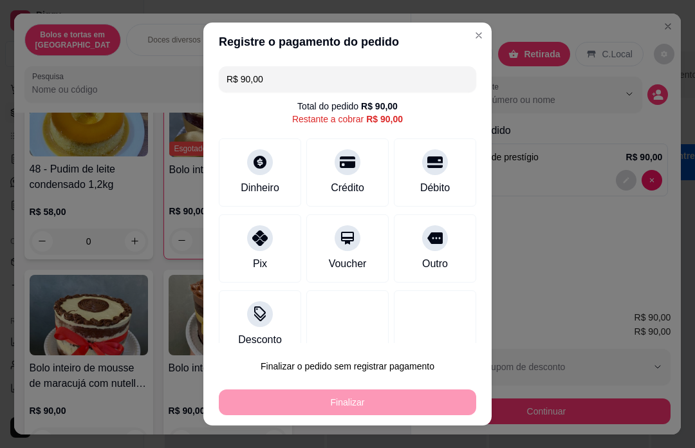
click at [358, 177] on div "Crédito" at bounding box center [347, 172] width 82 height 68
type input "R$ 0,00"
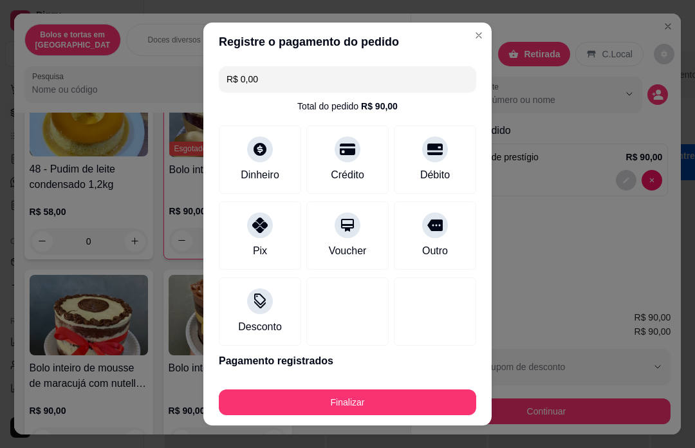
click at [358, 406] on div "Finalizar" at bounding box center [347, 402] width 257 height 26
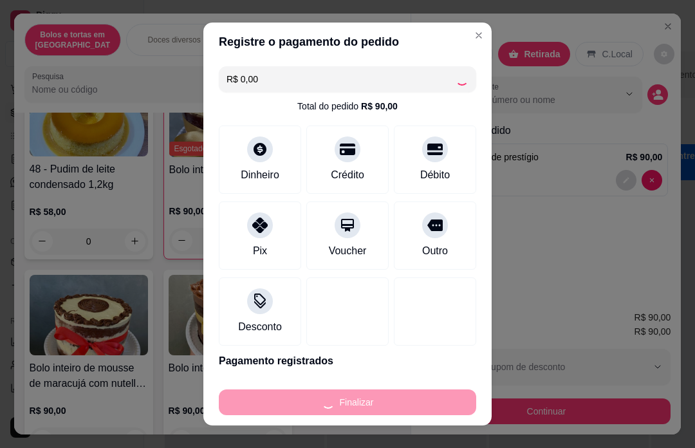
type input "0"
type input "-R$ 90,00"
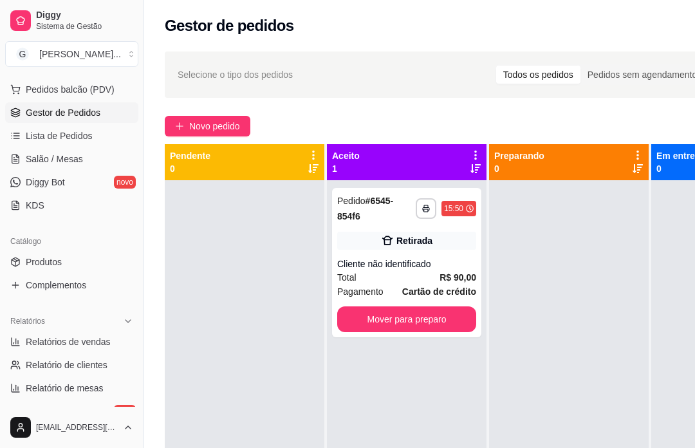
click at [419, 248] on div "Retirada" at bounding box center [406, 241] width 139 height 18
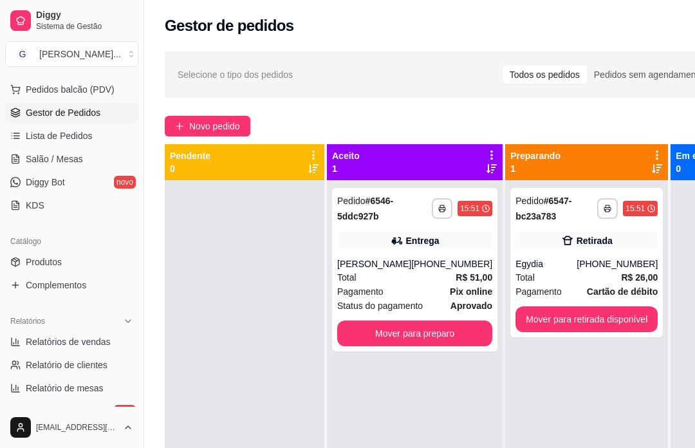
click at [411, 270] on div "[PHONE_NUMBER]" at bounding box center [451, 263] width 81 height 13
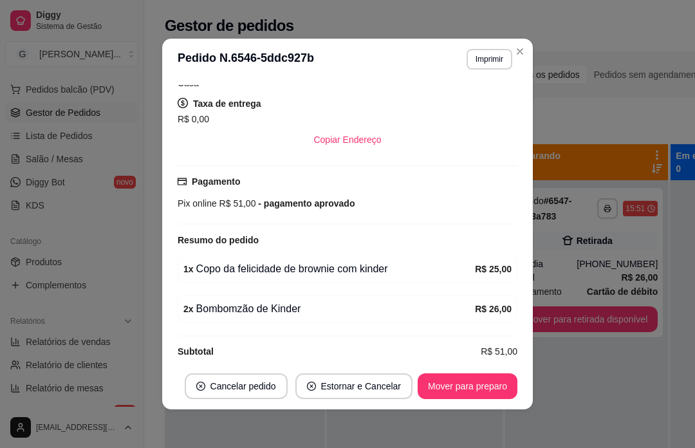
scroll to position [267, 0]
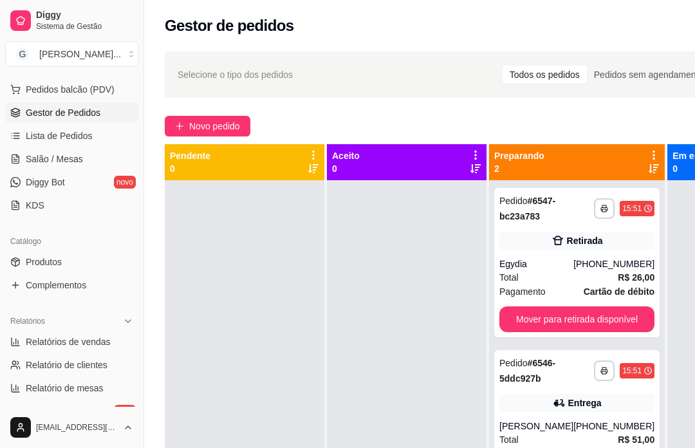
click at [86, 335] on span "Relatórios de vendas" at bounding box center [68, 341] width 85 height 13
select select "ALL"
select select "0"
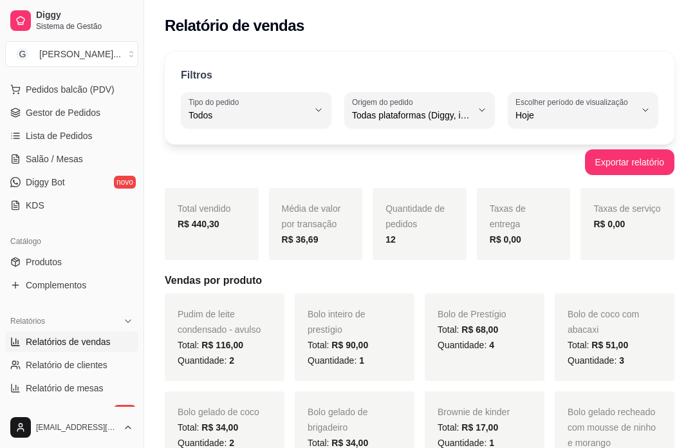
click at [71, 120] on link "Gestor de Pedidos" at bounding box center [71, 112] width 133 height 21
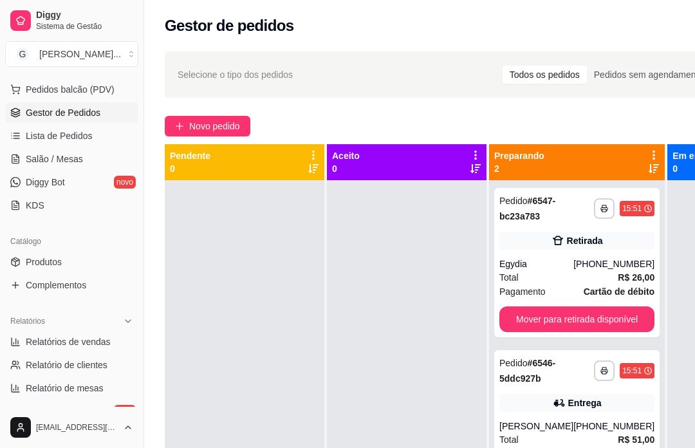
click at [213, 128] on span "Novo pedido" at bounding box center [214, 126] width 51 height 14
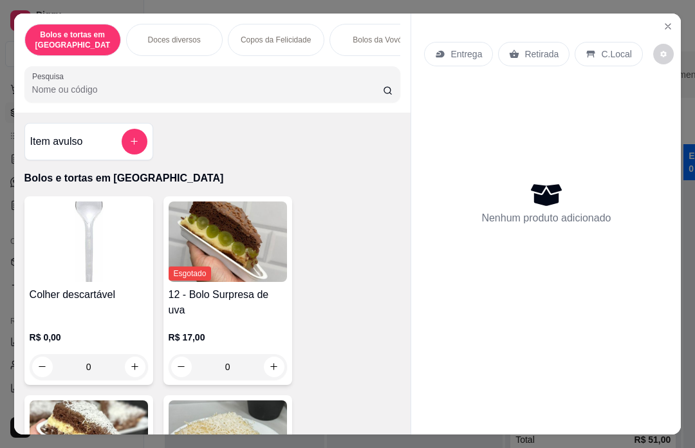
click at [668, 21] on icon "Close" at bounding box center [667, 26] width 10 height 10
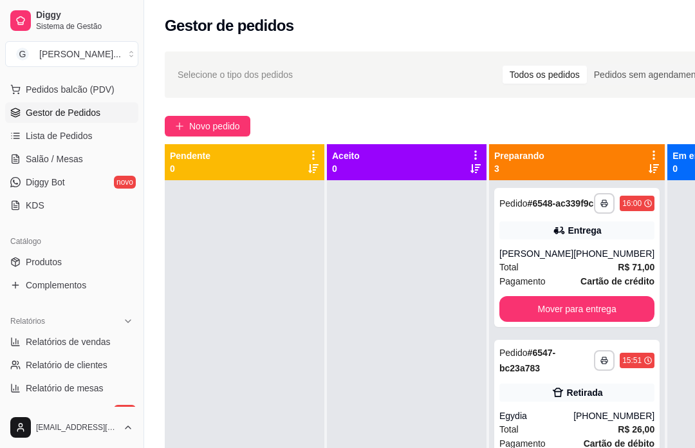
click at [211, 121] on span "Novo pedido" at bounding box center [214, 126] width 51 height 14
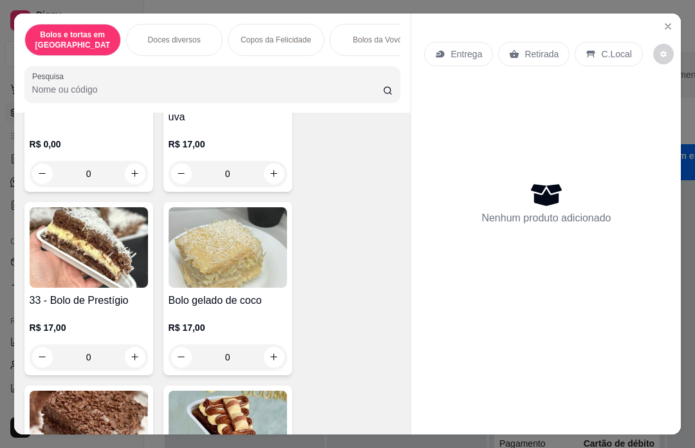
scroll to position [248, 0]
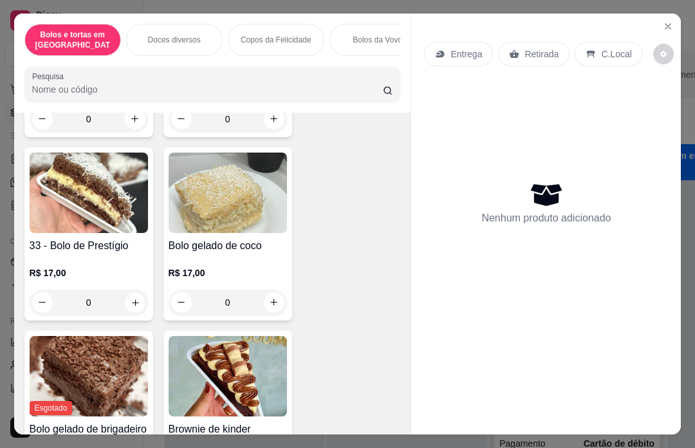
type input "1"
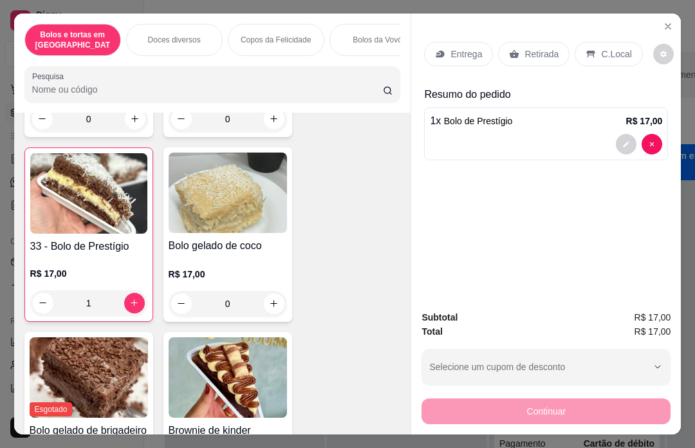
click at [534, 48] on p "Retirada" at bounding box center [541, 54] width 34 height 13
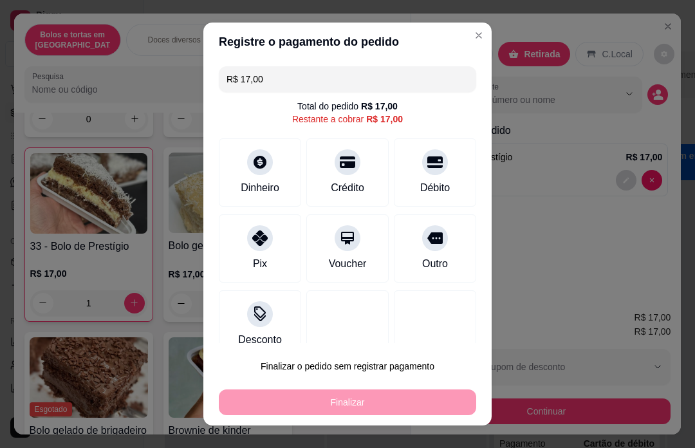
click at [342, 164] on icon at bounding box center [347, 161] width 15 height 15
type input "R$ 0,00"
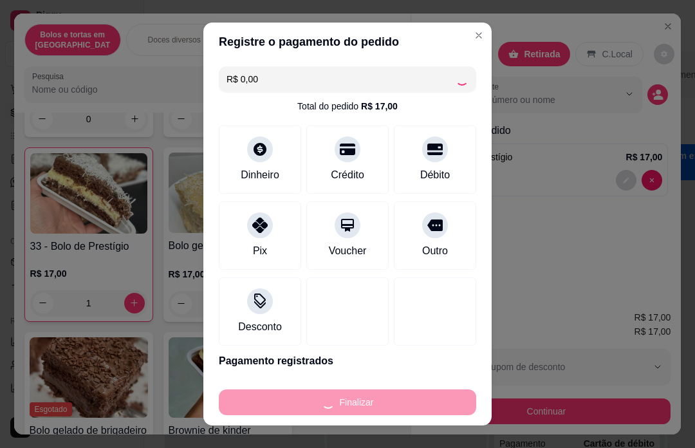
type input "0"
type input "-R$ 17,00"
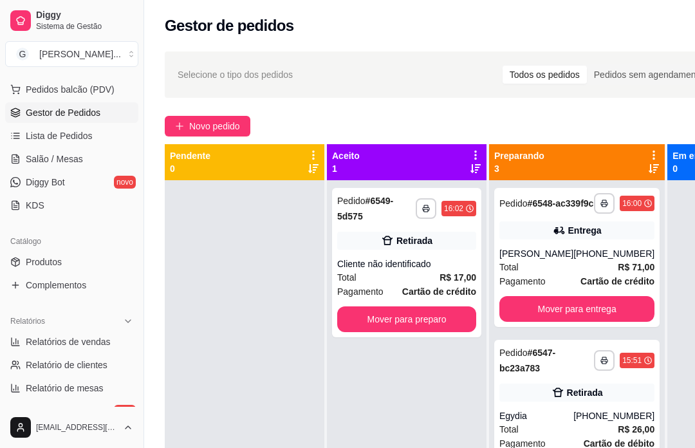
click at [424, 258] on div "Cliente não identificado" at bounding box center [406, 263] width 139 height 13
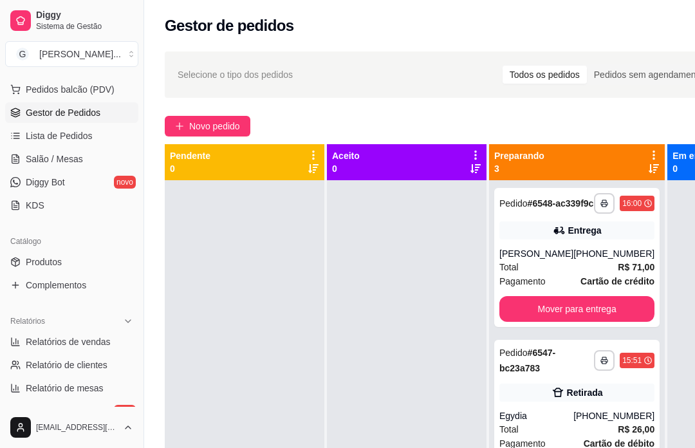
click at [469, 434] on div at bounding box center [406, 404] width 159 height 448
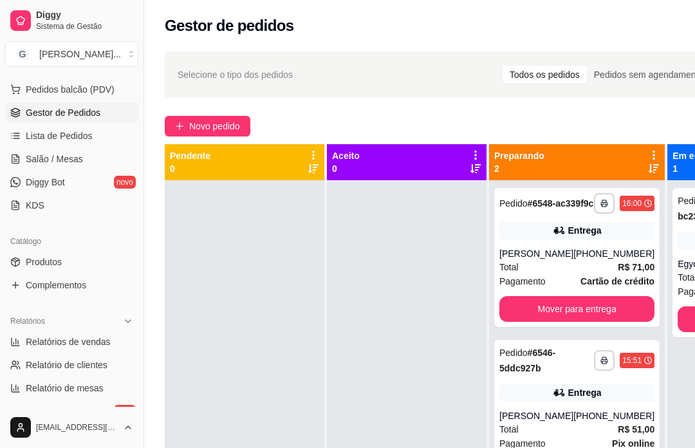
scroll to position [0, 138]
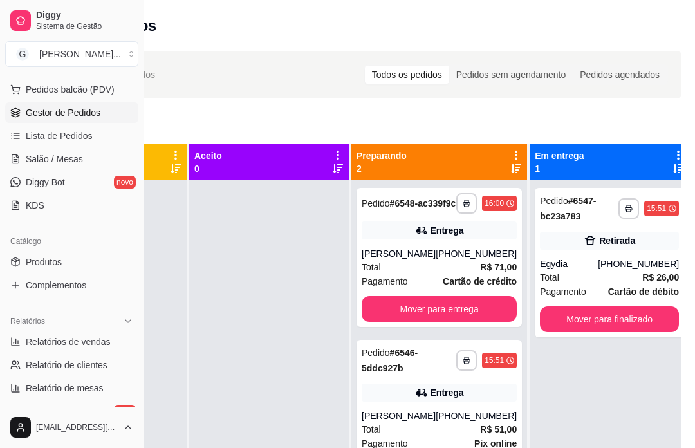
click at [91, 341] on span "Relatórios de vendas" at bounding box center [68, 341] width 85 height 13
select select "ALL"
select select "0"
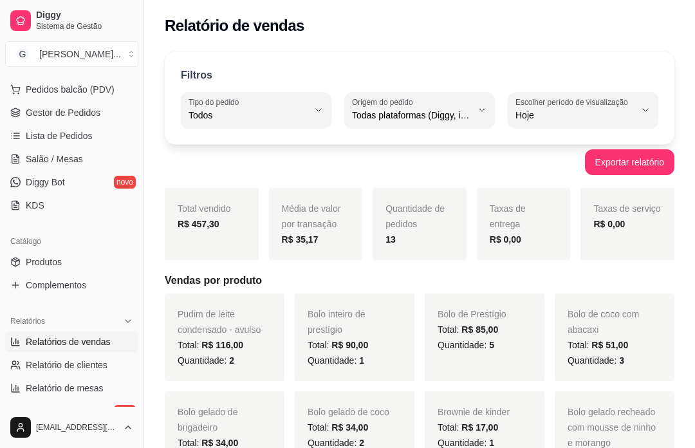
click at [82, 108] on span "Gestor de Pedidos" at bounding box center [63, 112] width 75 height 13
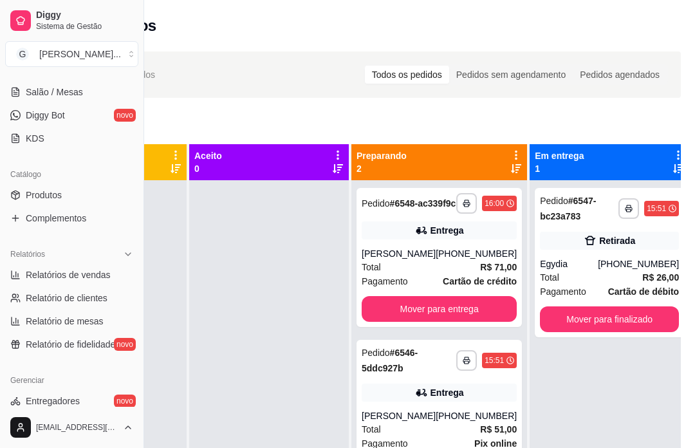
scroll to position [275, 0]
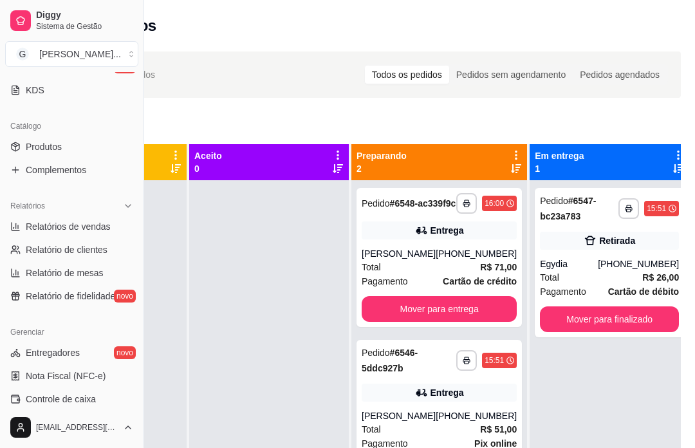
click at [119, 223] on link "Relatórios de vendas" at bounding box center [71, 226] width 133 height 21
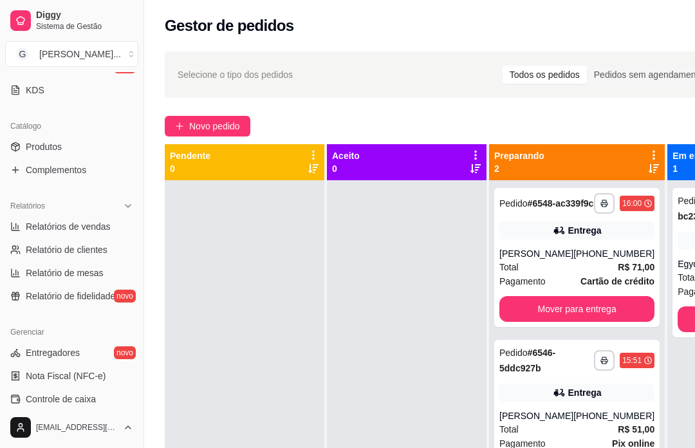
select select "ALL"
select select "0"
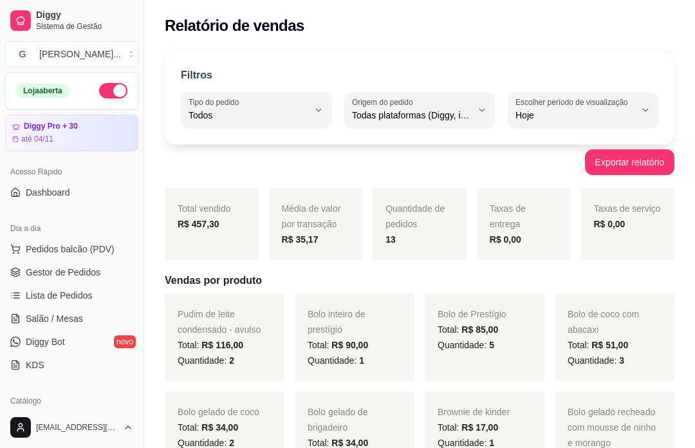
click at [30, 268] on span "Gestor de Pedidos" at bounding box center [63, 272] width 75 height 13
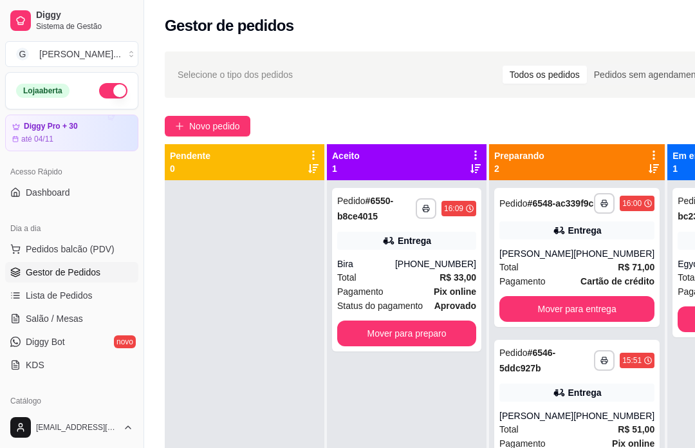
click at [418, 277] on div "Total R$ 33,00" at bounding box center [406, 277] width 139 height 14
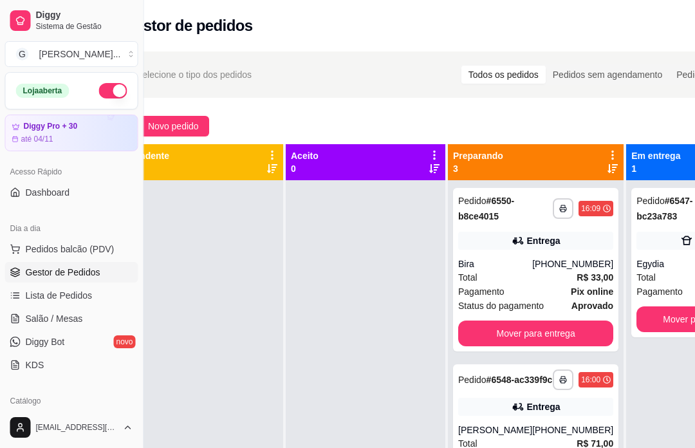
scroll to position [0, 50]
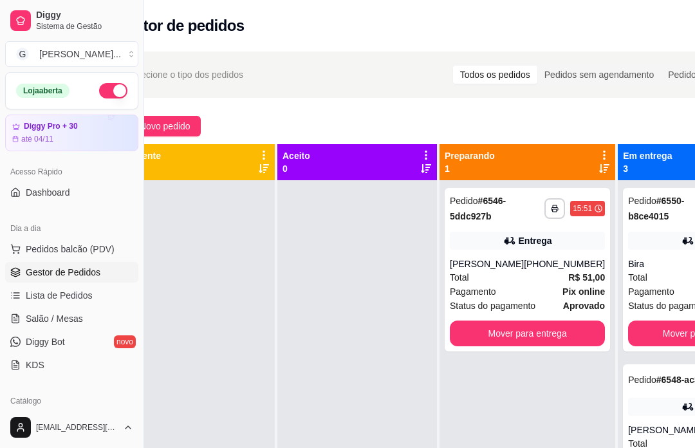
click at [572, 346] on button "Mover para entrega" at bounding box center [527, 333] width 155 height 26
click at [569, 345] on div "**********" at bounding box center [526, 269] width 165 height 163
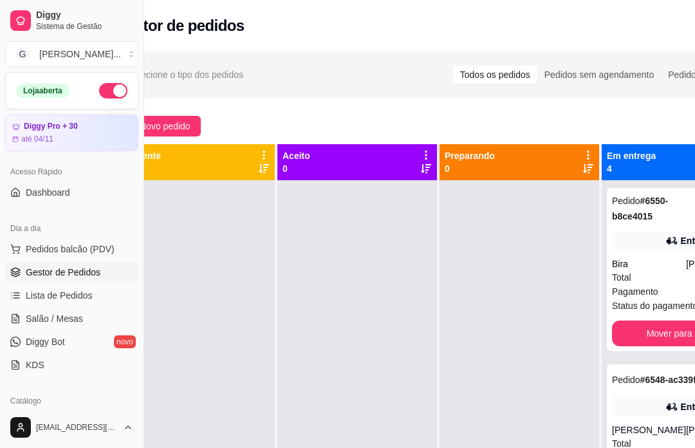
click at [191, 134] on button "Novo pedido" at bounding box center [158, 126] width 86 height 21
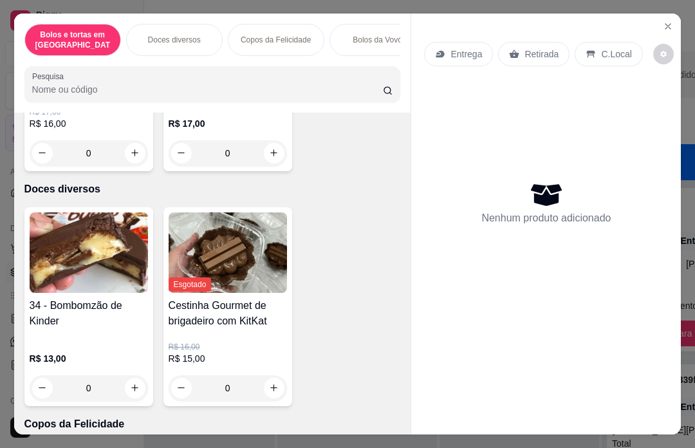
scroll to position [796, 0]
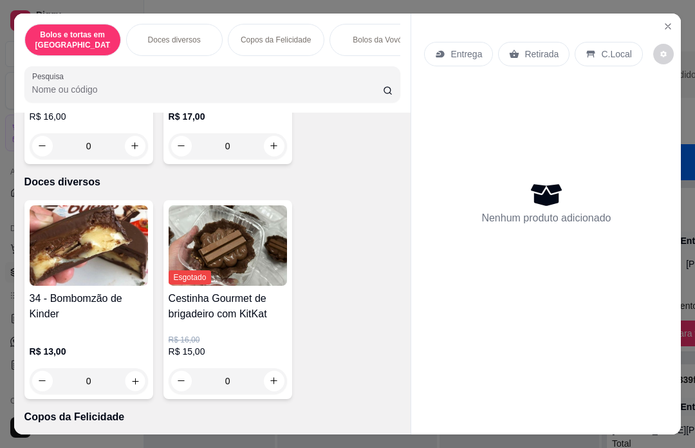
type input "1"
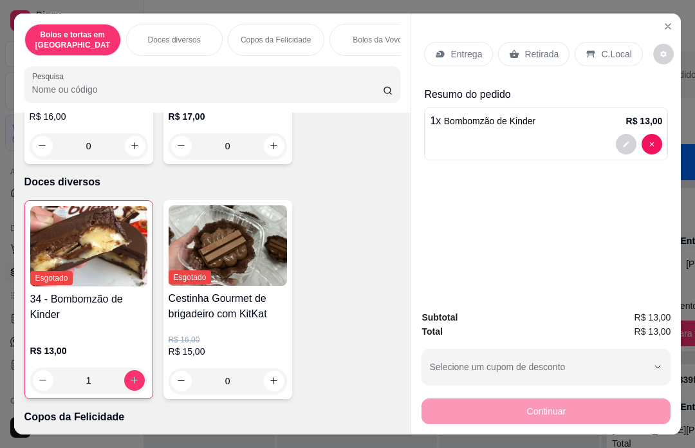
click at [548, 48] on p "Retirada" at bounding box center [541, 54] width 34 height 13
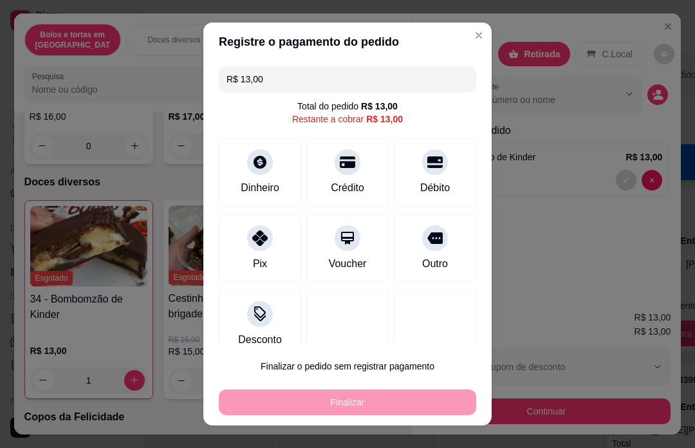
click at [446, 242] on div at bounding box center [435, 238] width 26 height 26
type input "R$ 0,00"
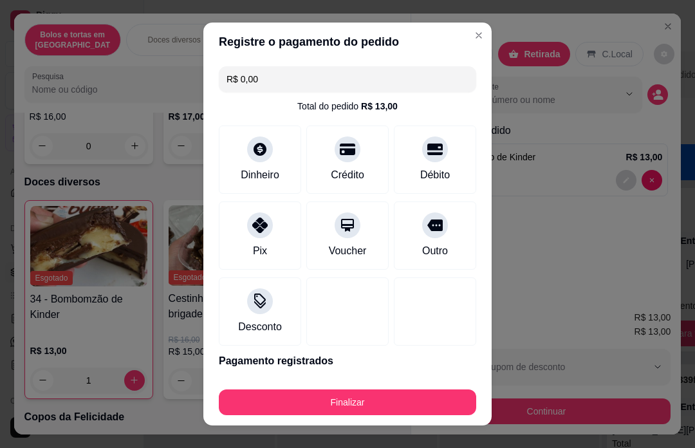
click at [419, 407] on div "Finalizar" at bounding box center [347, 402] width 257 height 26
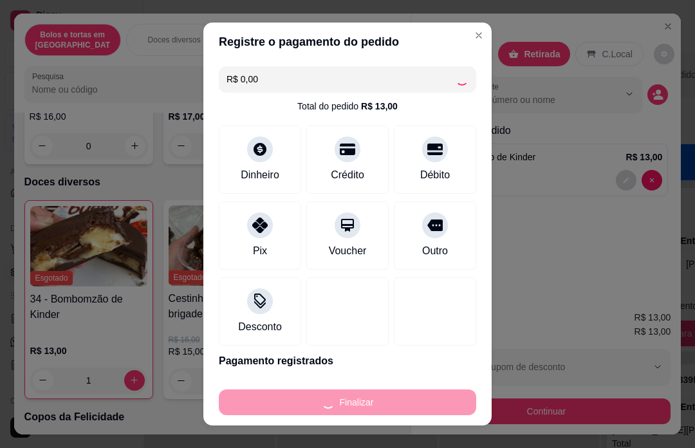
type input "0"
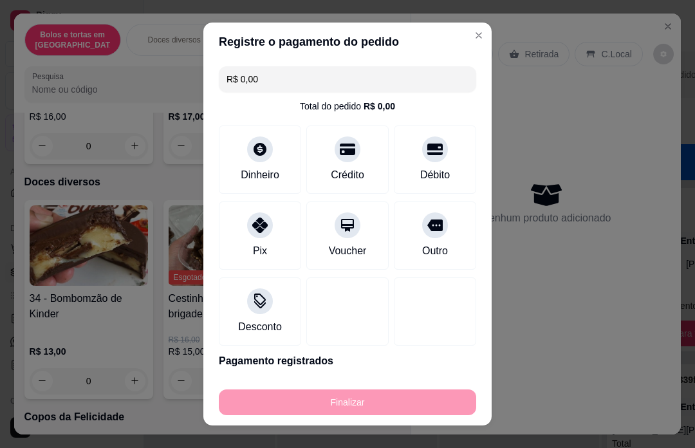
type input "-R$ 13,00"
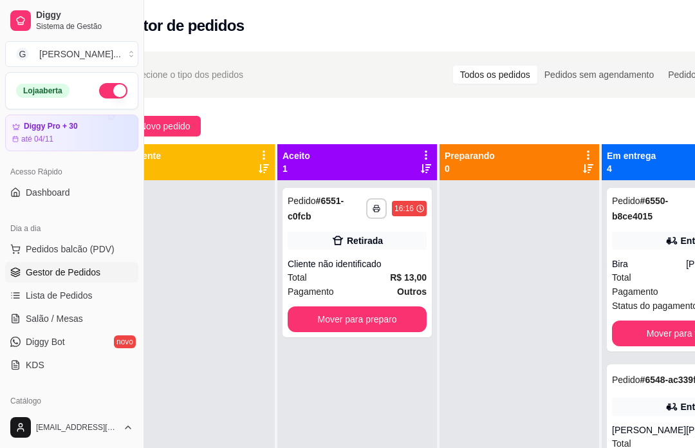
click at [391, 260] on div "Cliente não identificado" at bounding box center [356, 263] width 139 height 13
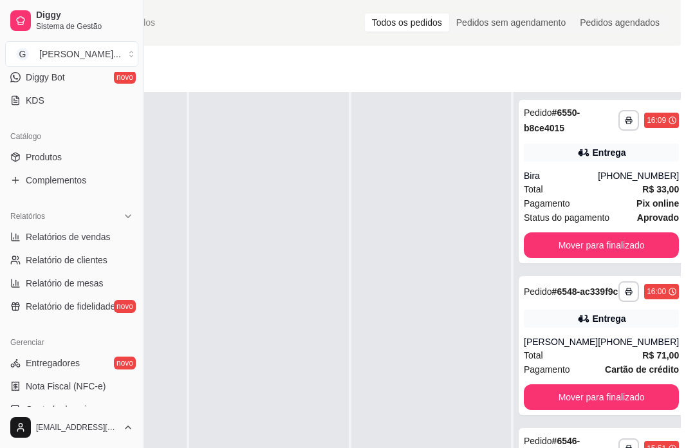
scroll to position [280, 0]
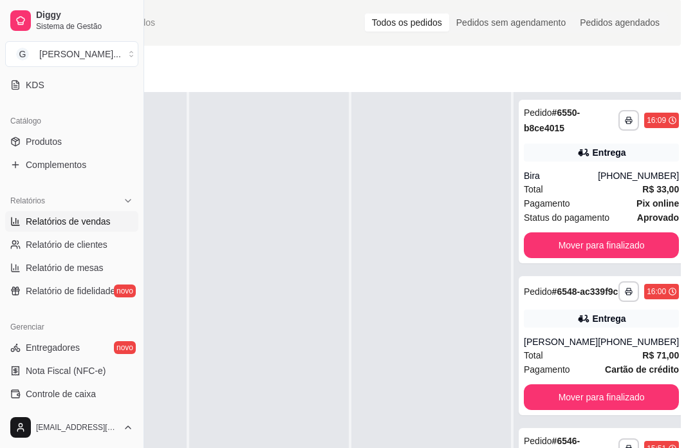
click at [113, 228] on link "Relatórios de vendas" at bounding box center [71, 221] width 133 height 21
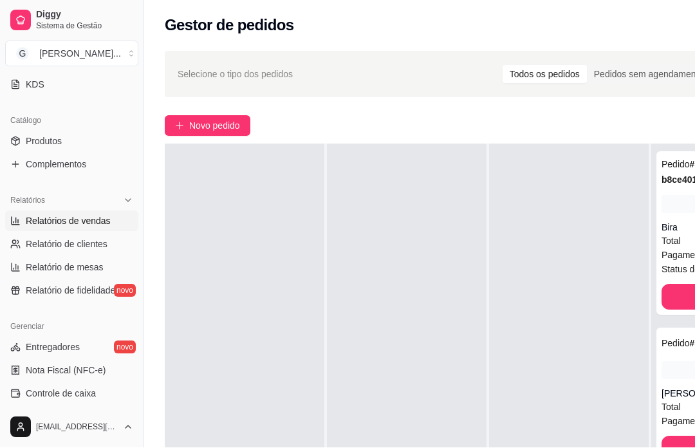
select select "ALL"
select select "0"
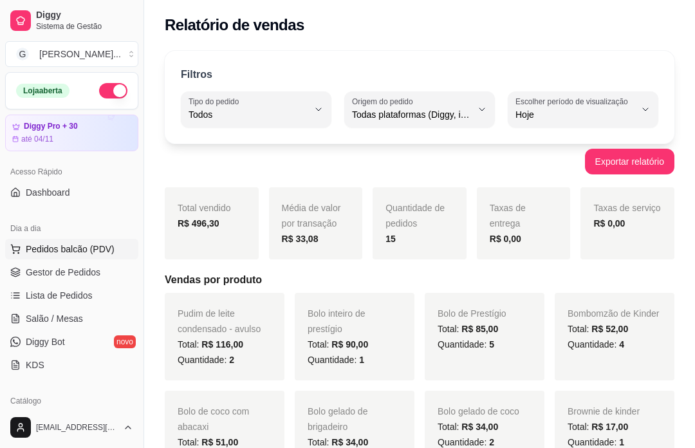
click at [111, 247] on span "Pedidos balcão (PDV)" at bounding box center [70, 248] width 89 height 13
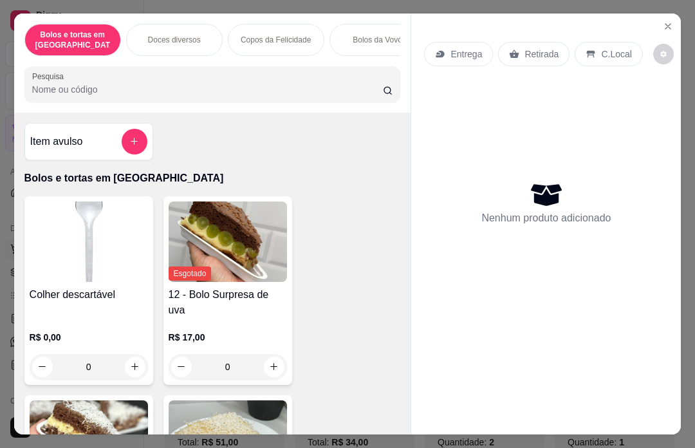
click at [675, 16] on button "Close" at bounding box center [667, 26] width 21 height 21
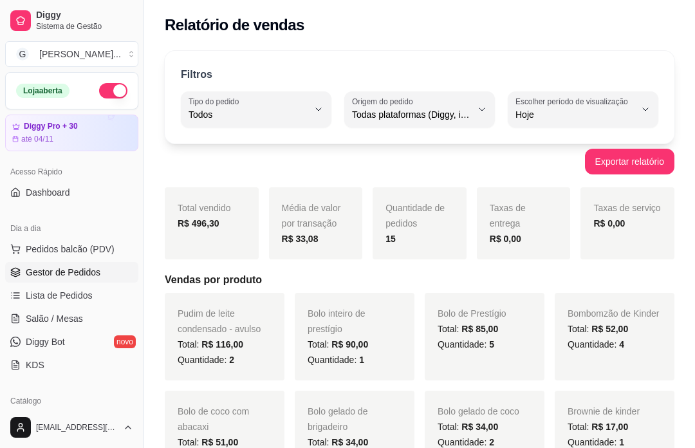
click at [111, 271] on link "Gestor de Pedidos" at bounding box center [71, 272] width 133 height 21
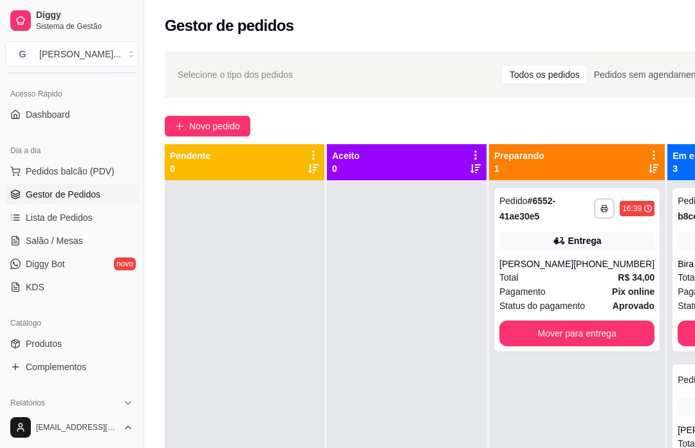
scroll to position [110, 0]
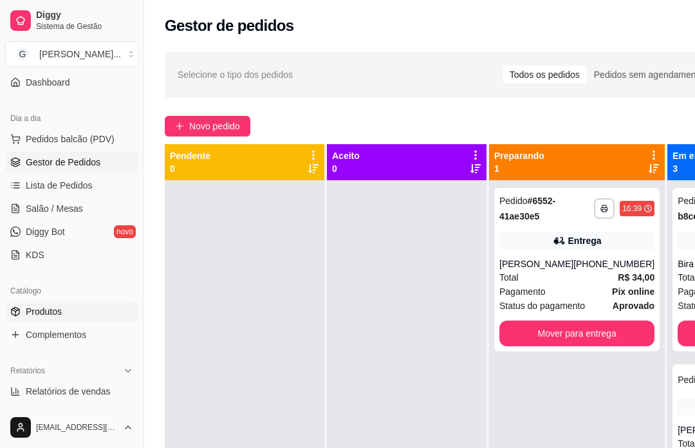
click at [54, 302] on link "Produtos" at bounding box center [71, 311] width 133 height 21
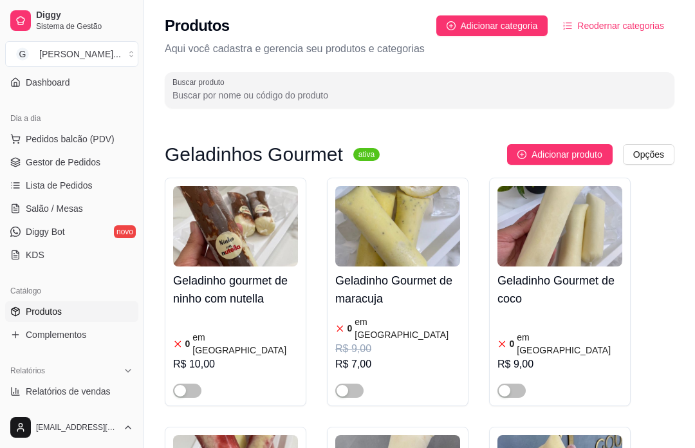
click at [288, 91] on input "Buscar produto" at bounding box center [419, 95] width 494 height 13
type input "G"
click at [72, 170] on link "Gestor de Pedidos" at bounding box center [71, 162] width 133 height 21
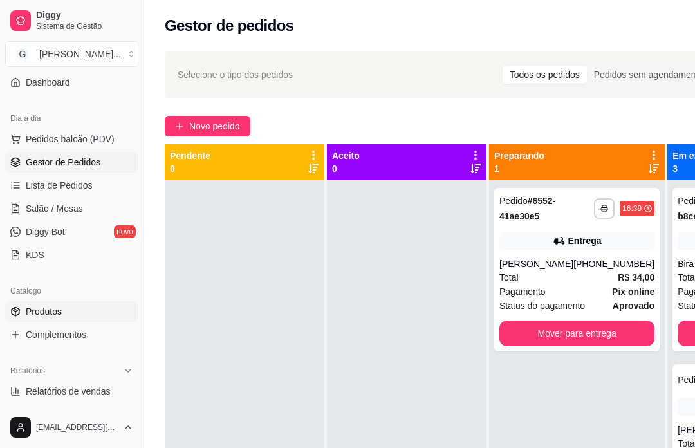
click at [58, 314] on span "Produtos" at bounding box center [44, 311] width 36 height 13
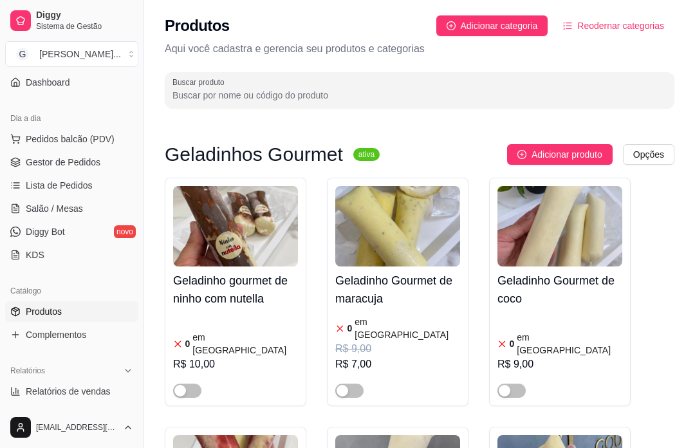
click at [240, 99] on input "Buscar produto" at bounding box center [419, 95] width 494 height 13
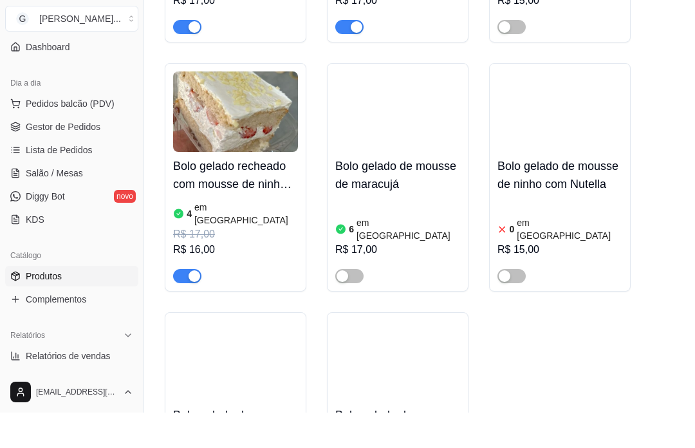
scroll to position [356, 0]
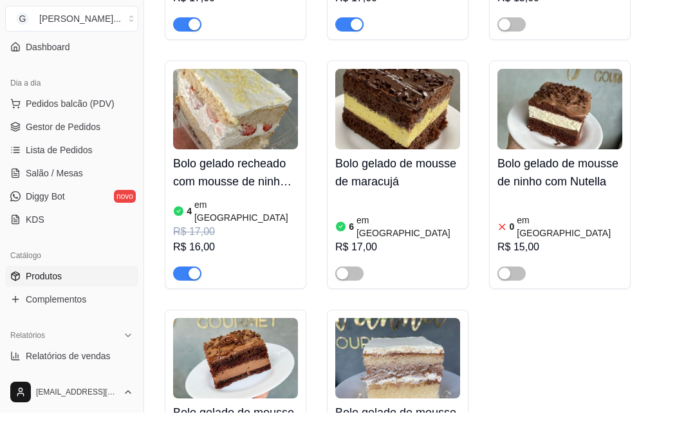
type input "Gelado"
click at [236, 190] on h4 "Bolo gelado recheado com mousse de ninho e morango" at bounding box center [235, 208] width 125 height 36
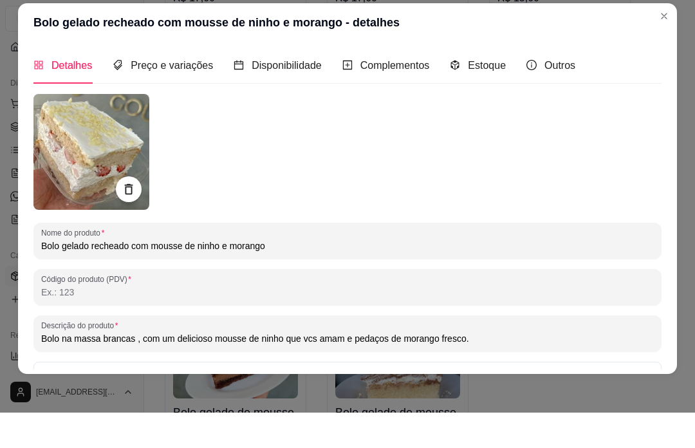
scroll to position [392, 0]
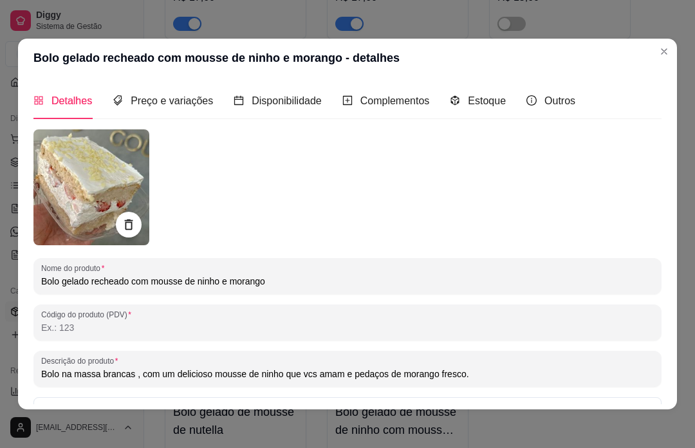
click at [478, 64] on header "Bolo gelado recheado com mousse de ninho e morango - detalhes" at bounding box center [347, 58] width 659 height 39
click at [482, 105] on span "Estoque" at bounding box center [487, 100] width 38 height 11
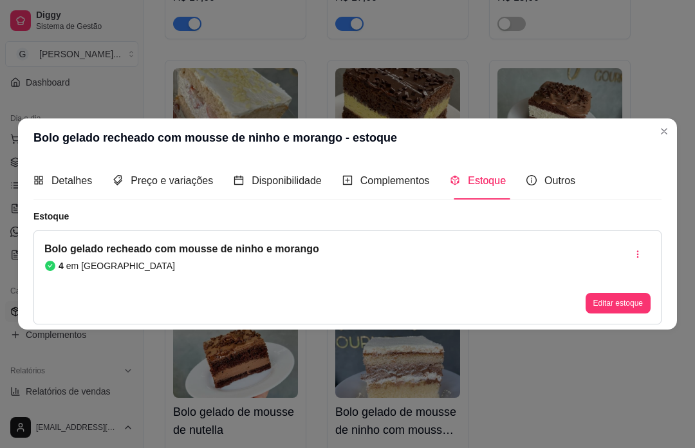
click at [617, 313] on button "Editar estoque" at bounding box center [617, 303] width 65 height 21
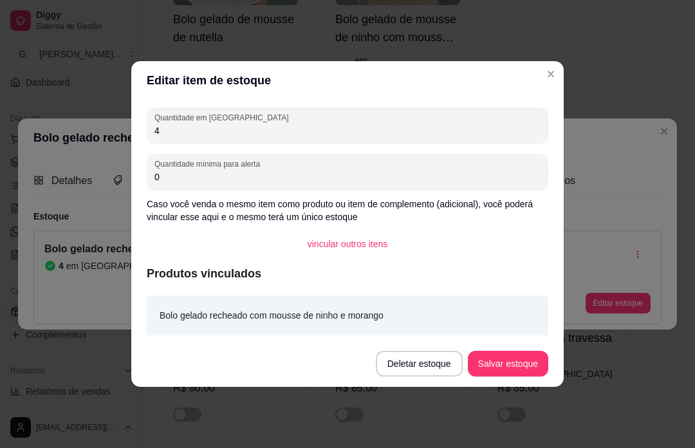
scroll to position [0, 0]
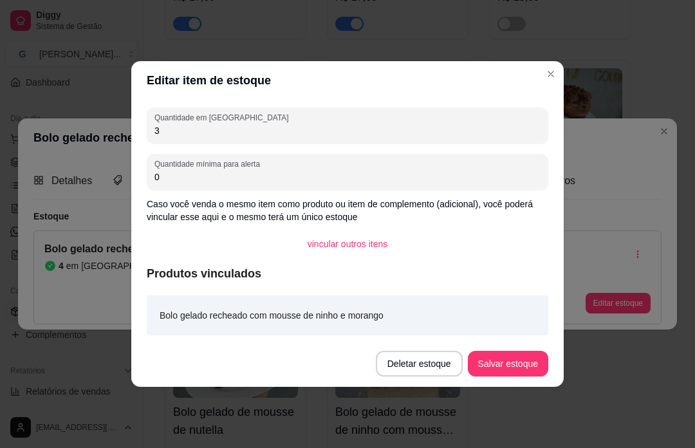
type input "3"
click at [512, 361] on button "Salvar estoque" at bounding box center [508, 363] width 80 height 26
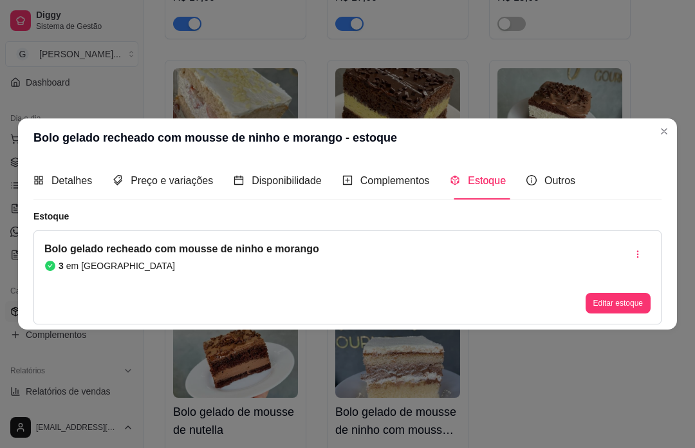
click at [652, 138] on header "Bolo gelado recheado com mousse de ninho e morango - estoque" at bounding box center [347, 137] width 659 height 39
click at [665, 122] on button "Close" at bounding box center [663, 131] width 21 height 21
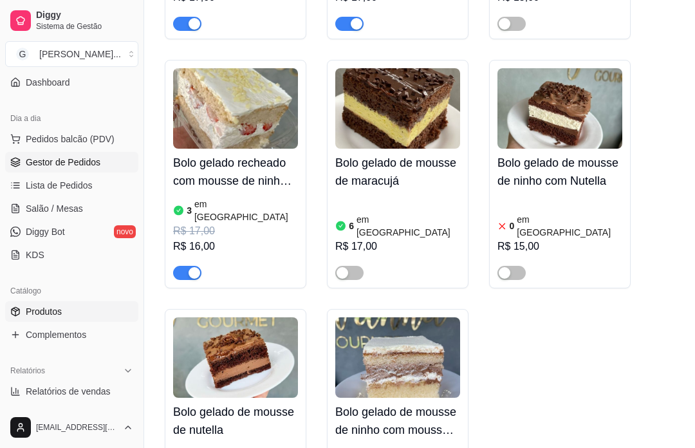
click at [75, 164] on span "Gestor de Pedidos" at bounding box center [63, 162] width 75 height 13
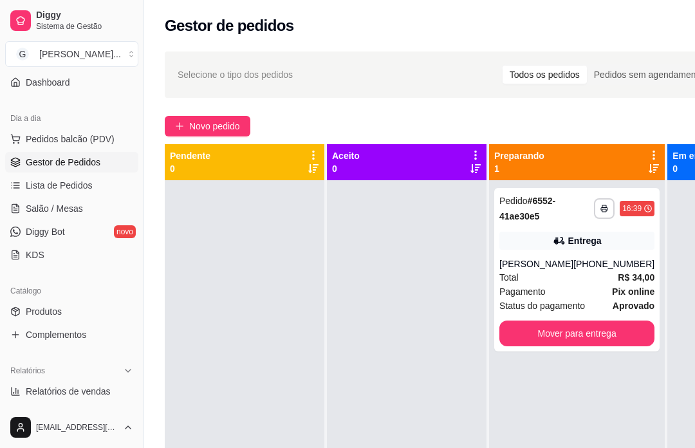
click at [215, 123] on span "Novo pedido" at bounding box center [214, 126] width 51 height 14
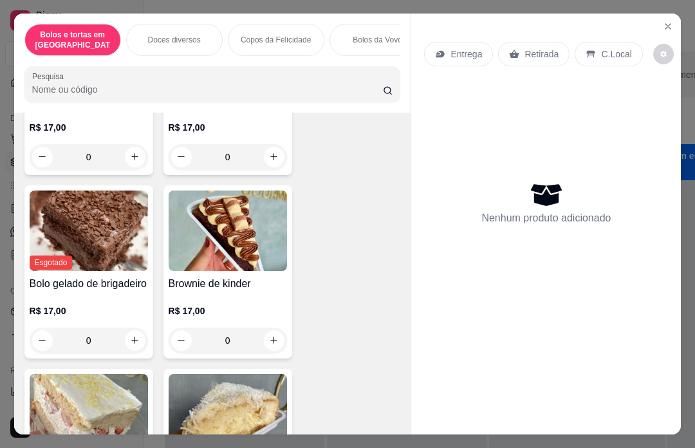
scroll to position [364, 0]
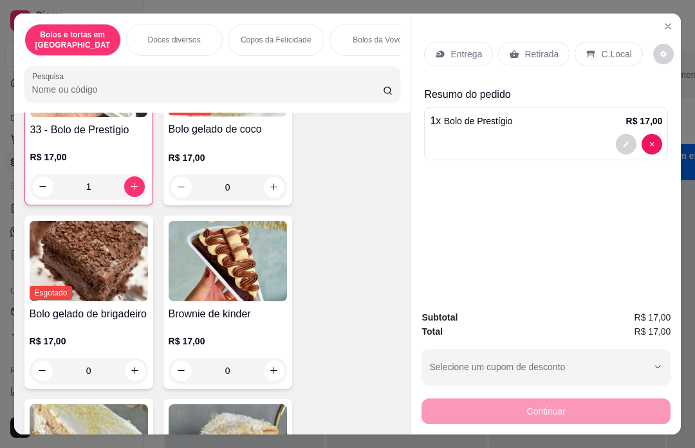
type input "1"
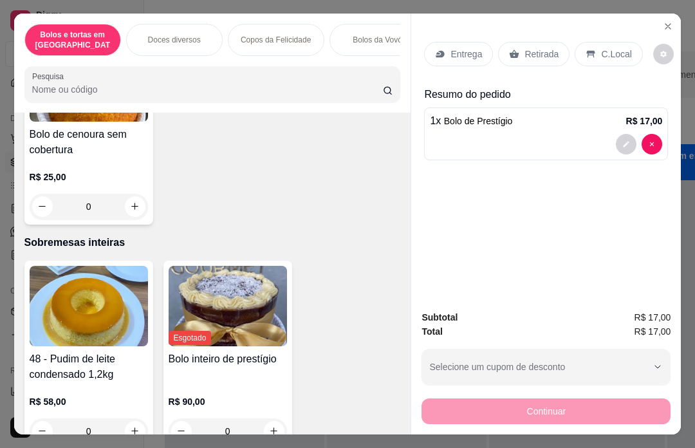
scroll to position [1641, 0]
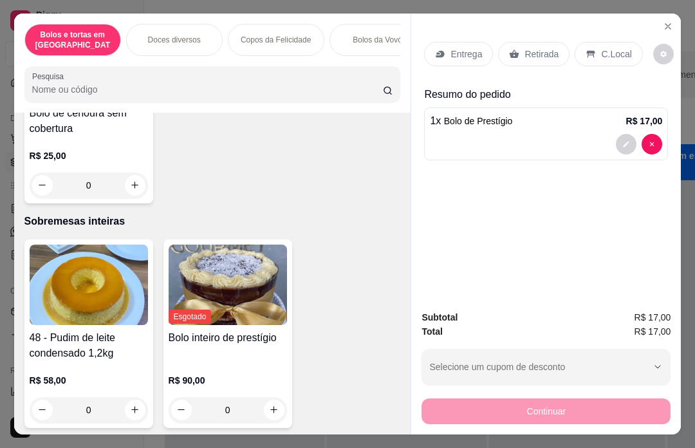
type input "1"
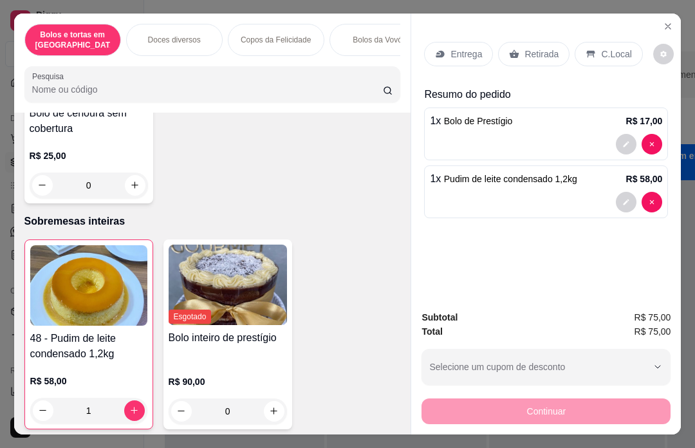
click at [554, 48] on p "Retirada" at bounding box center [541, 54] width 34 height 13
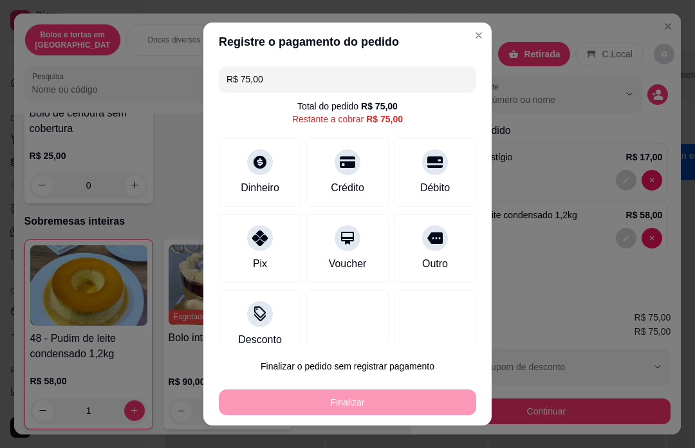
click at [267, 239] on icon at bounding box center [259, 237] width 15 height 15
type input "R$ 0,00"
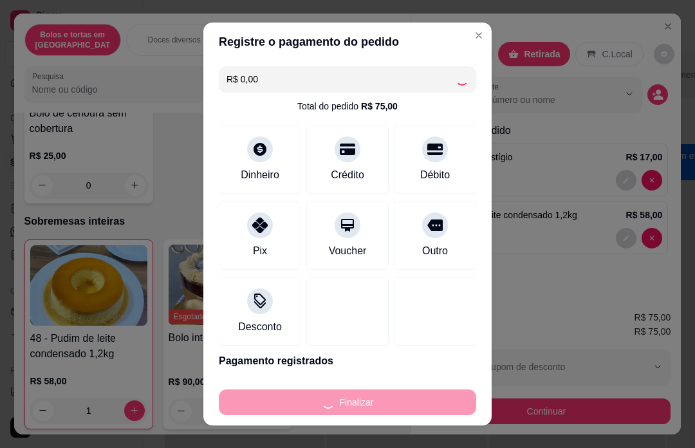
type input "0"
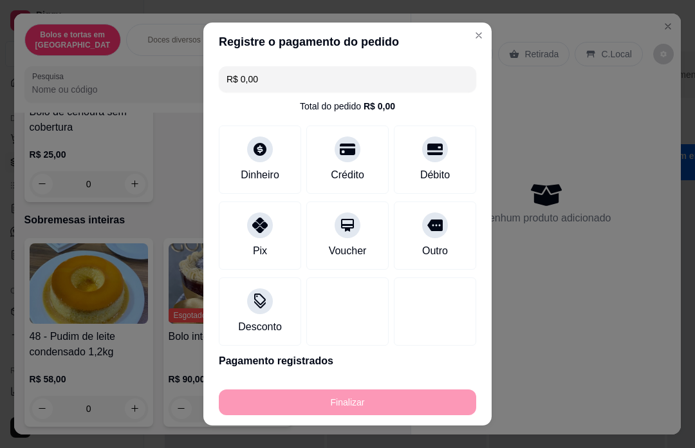
type input "-R$ 75,00"
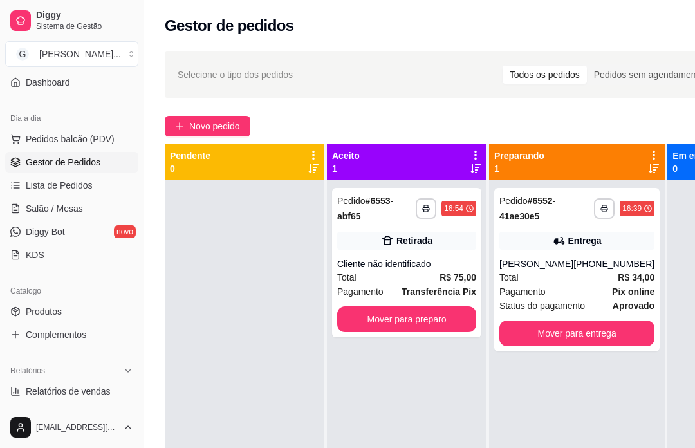
click at [383, 252] on div "**********" at bounding box center [406, 262] width 149 height 149
click at [460, 397] on button "Mover para preparo" at bounding box center [467, 386] width 100 height 26
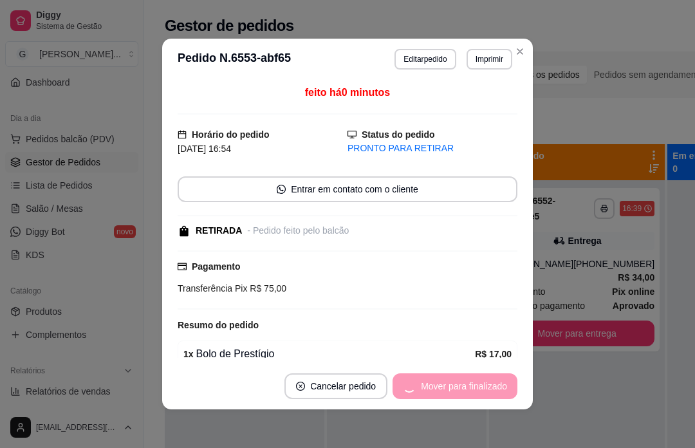
click at [468, 443] on div at bounding box center [406, 404] width 159 height 448
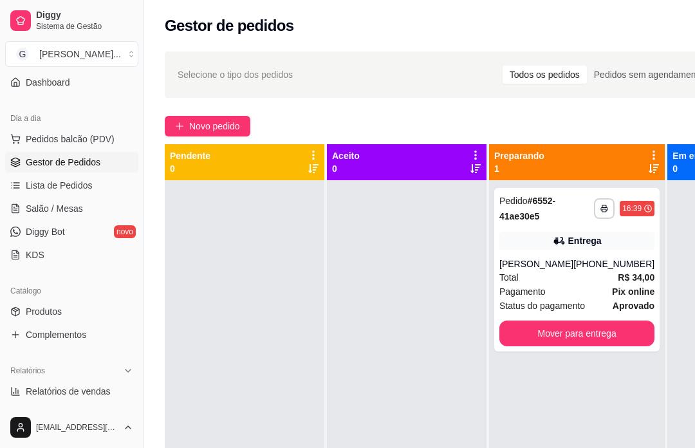
click at [577, 270] on div "[PHONE_NUMBER]" at bounding box center [613, 263] width 81 height 13
click at [541, 262] on div "[PERSON_NAME]" at bounding box center [536, 263] width 74 height 13
click at [210, 129] on span "Novo pedido" at bounding box center [214, 126] width 51 height 14
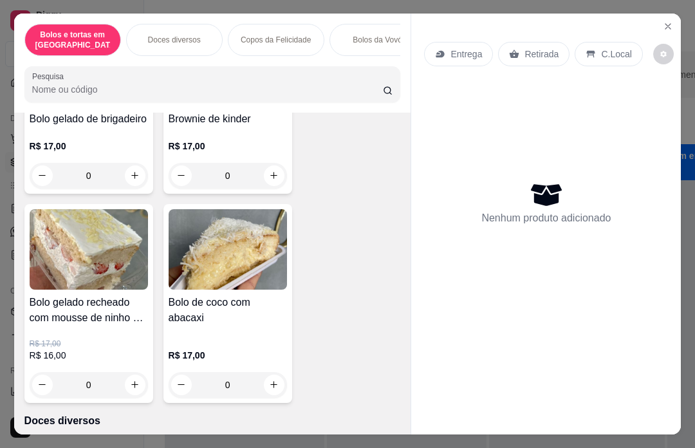
scroll to position [567, 0]
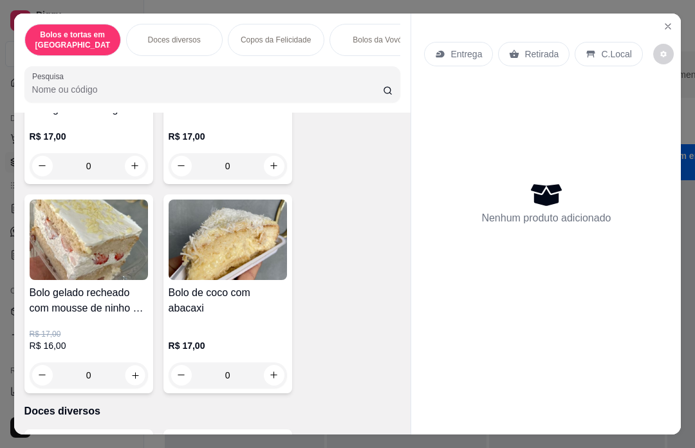
type input "1"
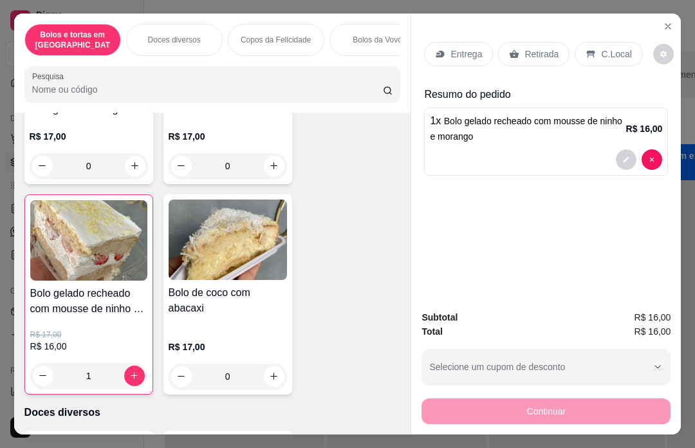
click at [522, 42] on div "Retirada" at bounding box center [533, 54] width 71 height 24
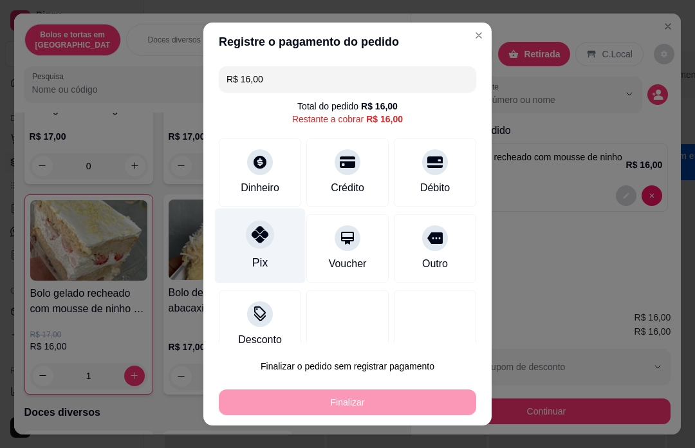
click at [266, 250] on div "Pix" at bounding box center [260, 245] width 91 height 75
type input "R$ 0,00"
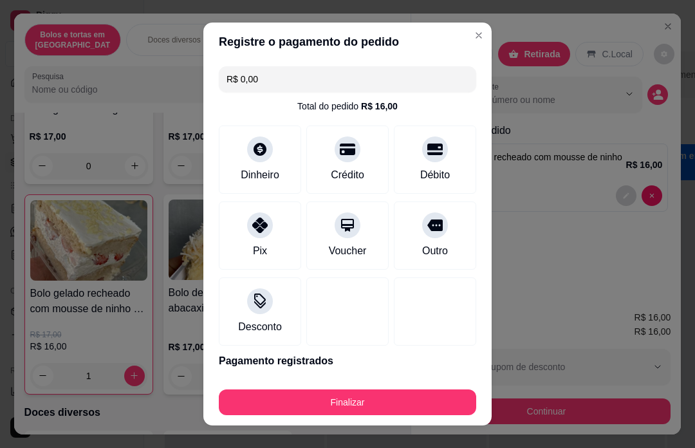
click at [304, 382] on footer "Finalizar" at bounding box center [347, 399] width 288 height 51
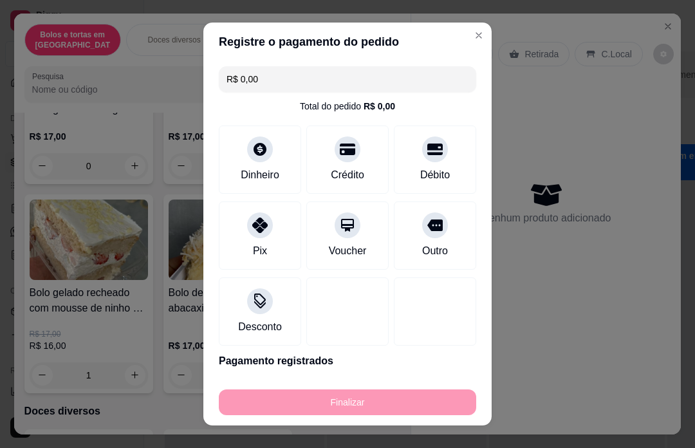
type input "0"
type input "-R$ 16,00"
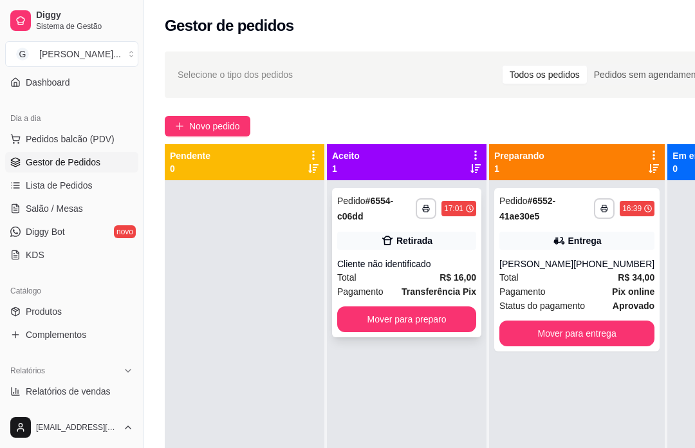
click at [403, 255] on div "**********" at bounding box center [406, 262] width 149 height 149
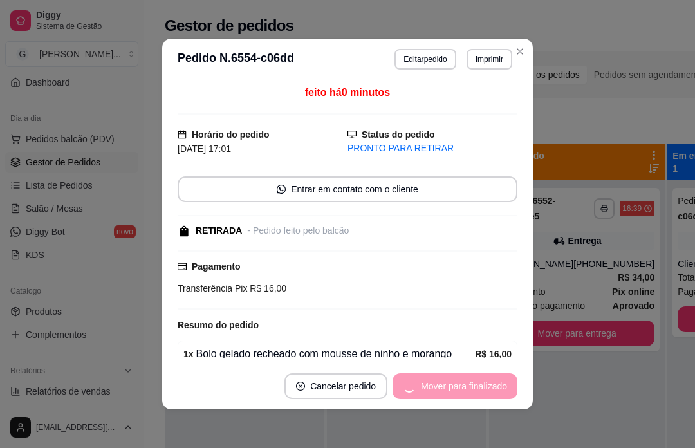
click at [470, 424] on div at bounding box center [406, 404] width 159 height 448
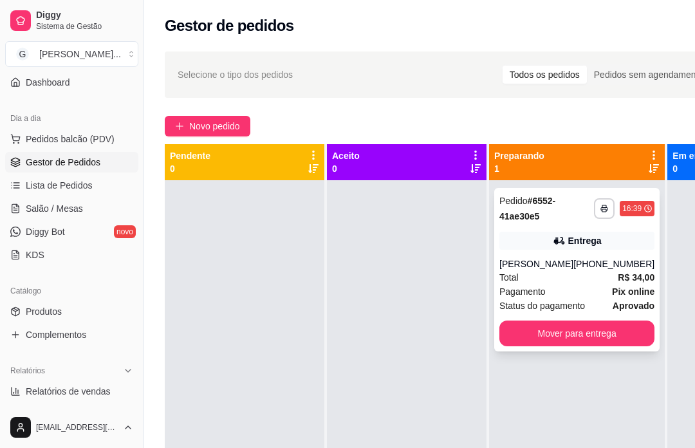
click at [549, 270] on div "[PERSON_NAME]" at bounding box center [536, 263] width 74 height 13
click at [94, 400] on link "Relatórios de vendas" at bounding box center [71, 391] width 133 height 21
select select "ALL"
select select "0"
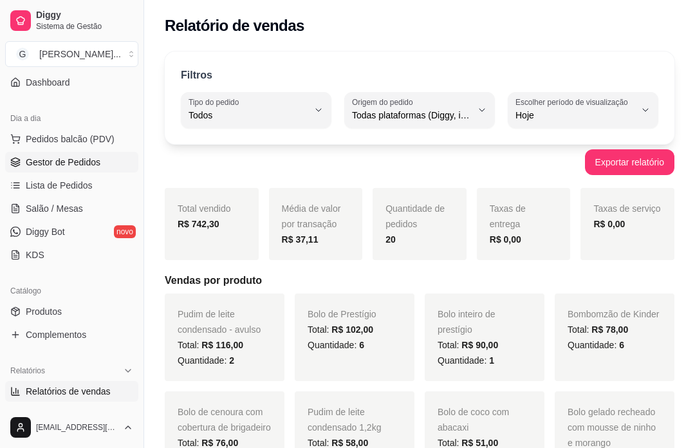
click at [82, 165] on span "Gestor de Pedidos" at bounding box center [63, 162] width 75 height 13
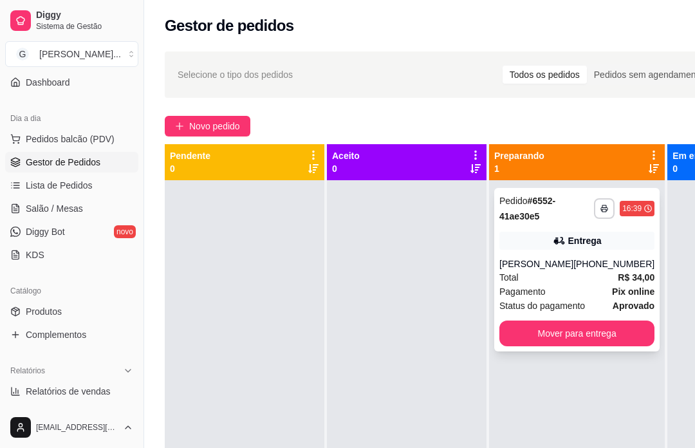
click at [591, 266] on div "[PHONE_NUMBER]" at bounding box center [613, 263] width 81 height 13
click at [553, 270] on div "[PERSON_NAME]" at bounding box center [536, 263] width 74 height 13
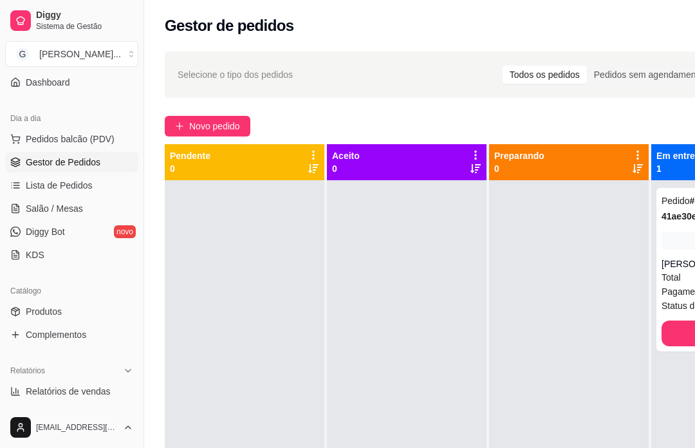
click at [580, 354] on div at bounding box center [568, 404] width 159 height 448
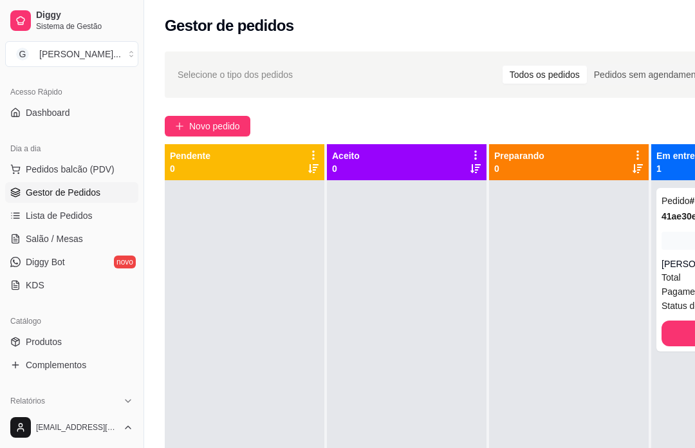
scroll to position [86, 0]
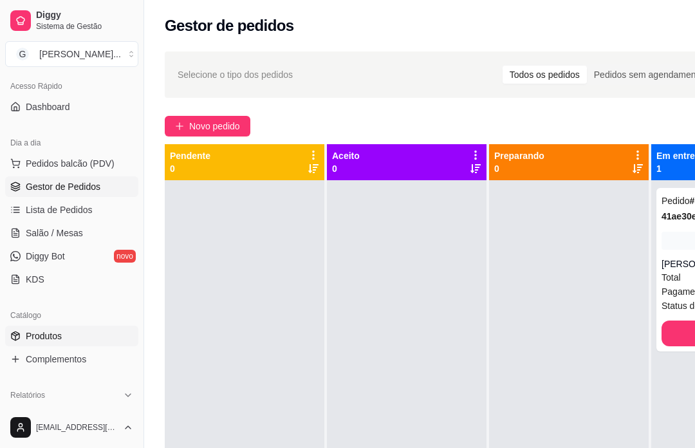
click at [76, 329] on link "Produtos" at bounding box center [71, 335] width 133 height 21
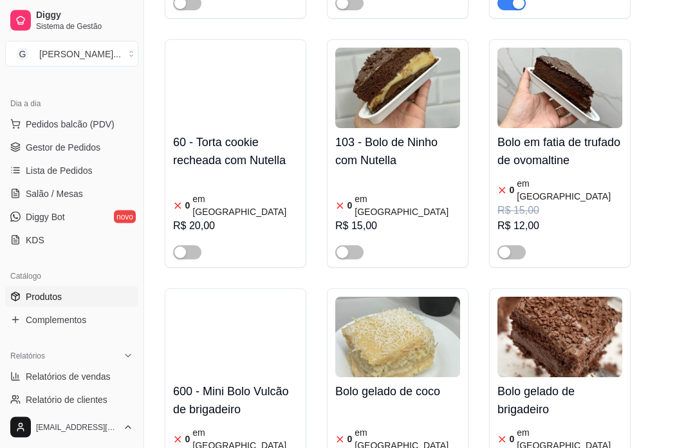
scroll to position [1647, 0]
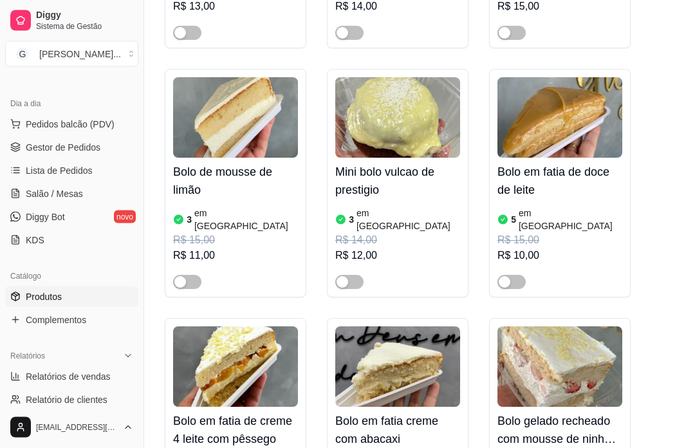
scroll to position [3834, 0]
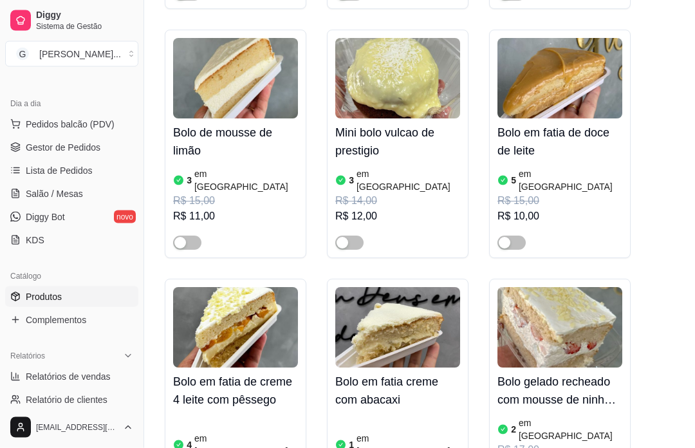
click at [583, 287] on img at bounding box center [559, 327] width 125 height 80
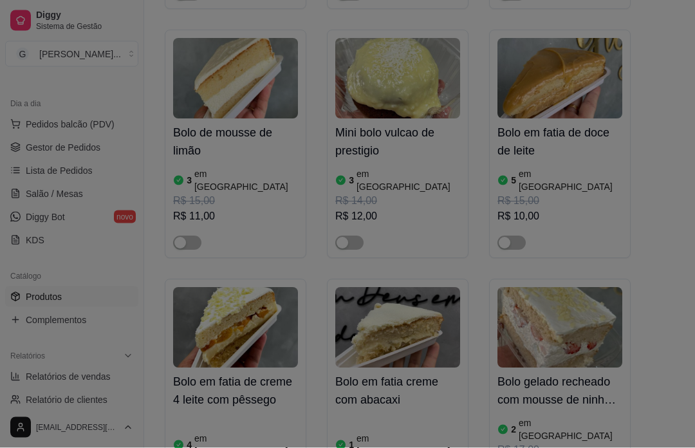
scroll to position [3835, 0]
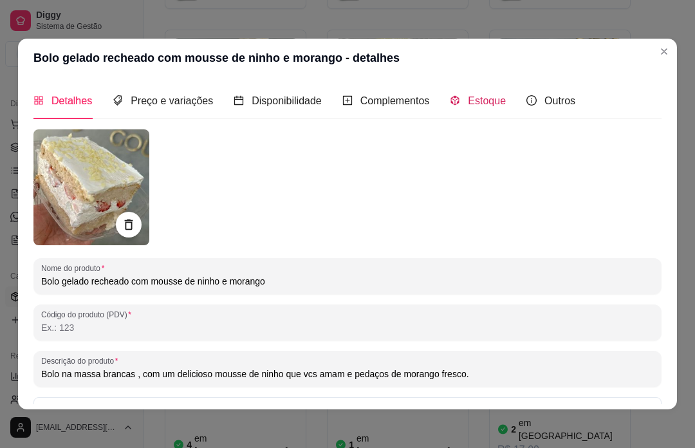
click at [486, 96] on span "Estoque" at bounding box center [487, 100] width 38 height 11
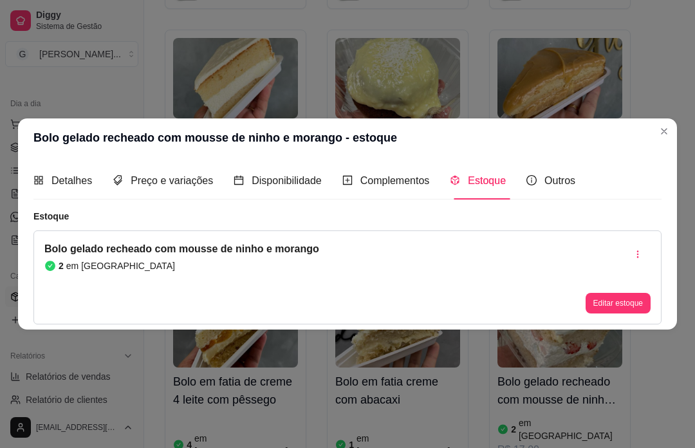
click at [625, 313] on button "Editar estoque" at bounding box center [617, 303] width 65 height 21
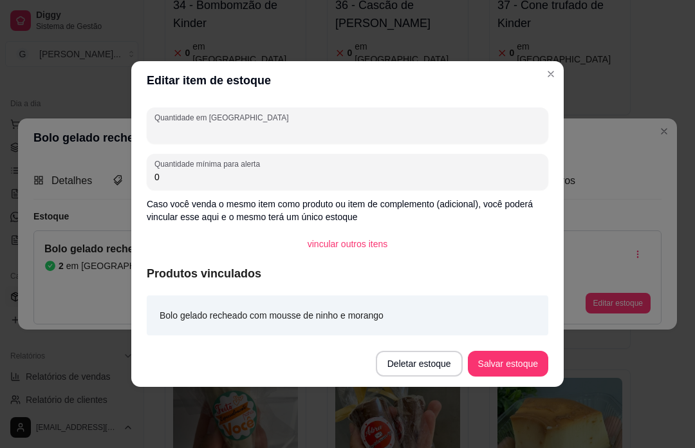
scroll to position [0, 0]
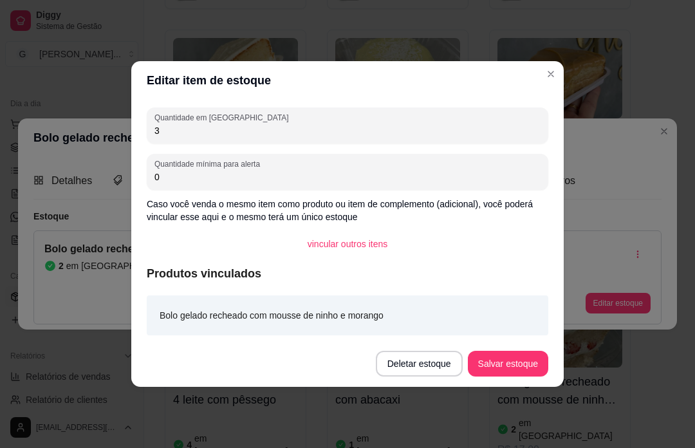
type input "3"
click at [505, 368] on button "Salvar estoque" at bounding box center [508, 363] width 80 height 26
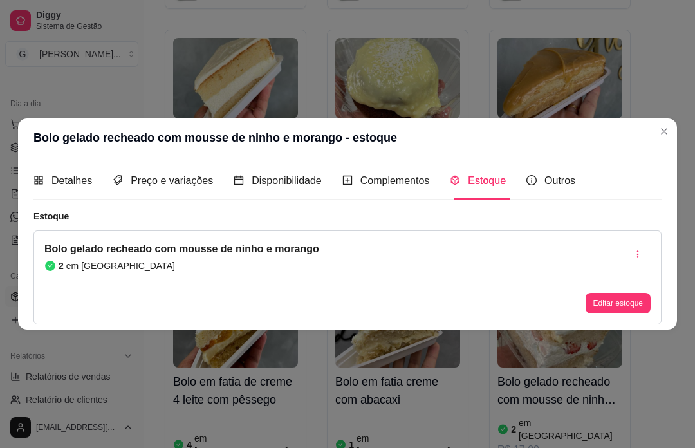
click at [657, 399] on div "Bolo gelado recheado com mousse de ninho e morango - estoque Detalhes Preço e v…" at bounding box center [347, 224] width 695 height 448
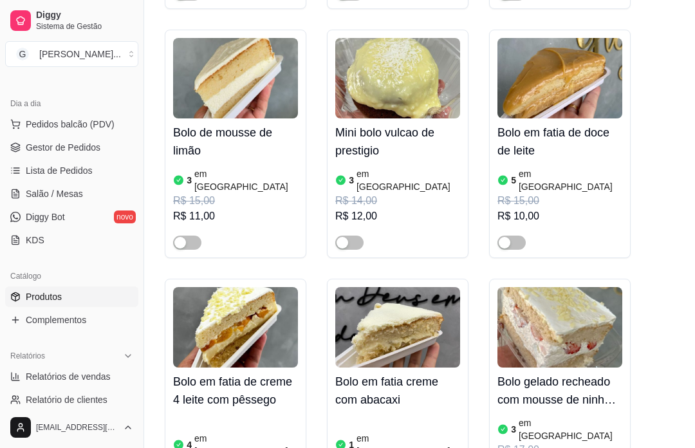
click at [668, 134] on div "Colher descartável R$ 0,00 11 - Bolo de Brigadeiro 0 em estoque R$ 14,00 R$ 12,…" at bounding box center [419, 275] width 509 height 5780
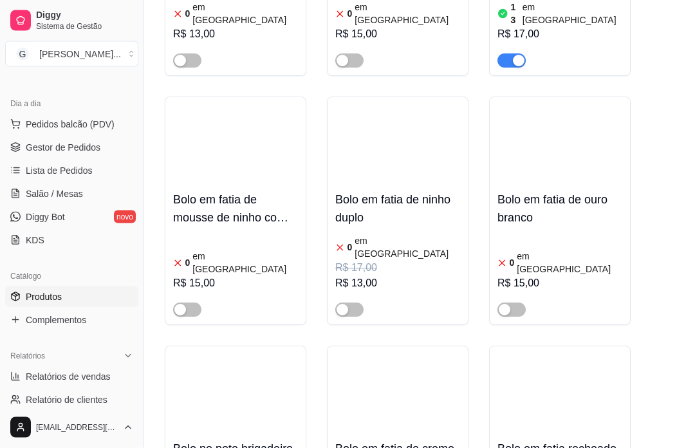
scroll to position [2714, 0]
